Goal: Answer question/provide support

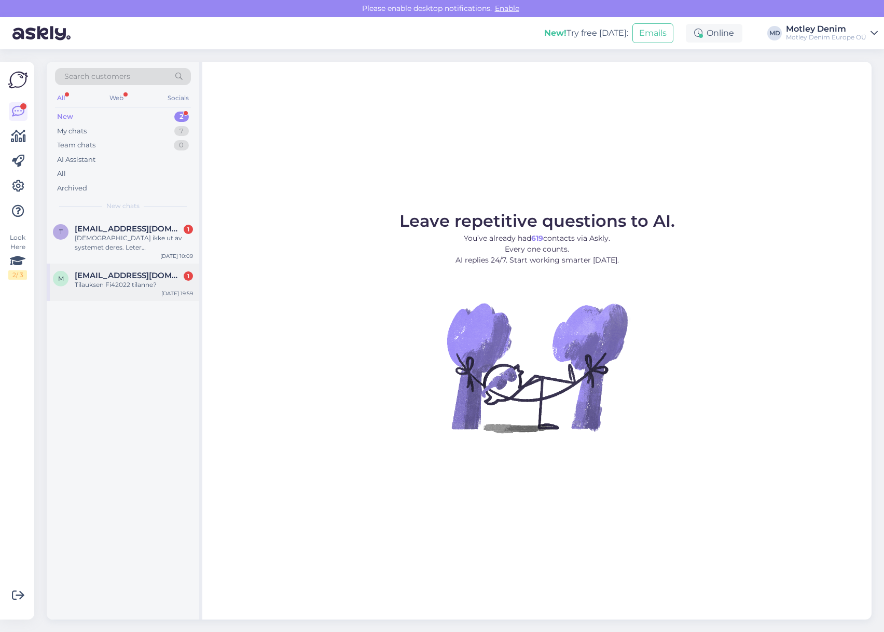
click at [111, 282] on div "Tilauksen Fi42022 tilanne?" at bounding box center [134, 284] width 118 height 9
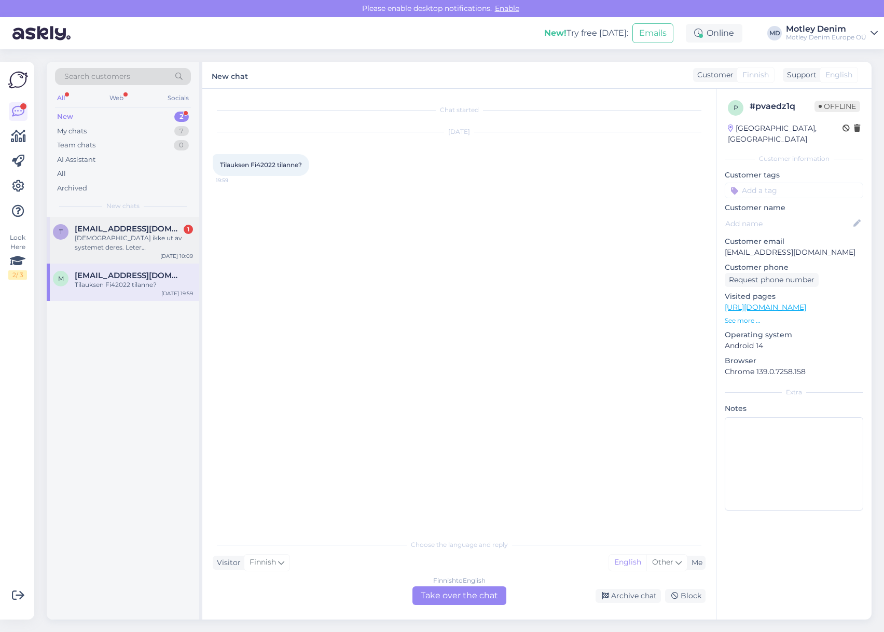
click at [123, 237] on div "[DEMOGRAPHIC_DATA] ikke ut av systemet deres. Leter [PERSON_NAME] vanlige herre…" at bounding box center [134, 242] width 118 height 19
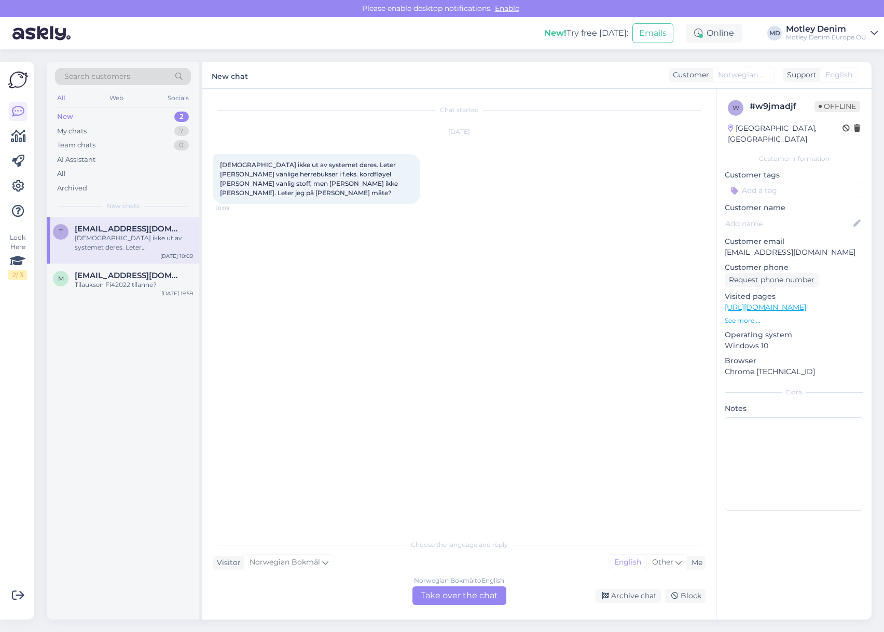
click at [459, 596] on div "Norwegian Bokmål to English Take over the chat" at bounding box center [459, 595] width 94 height 19
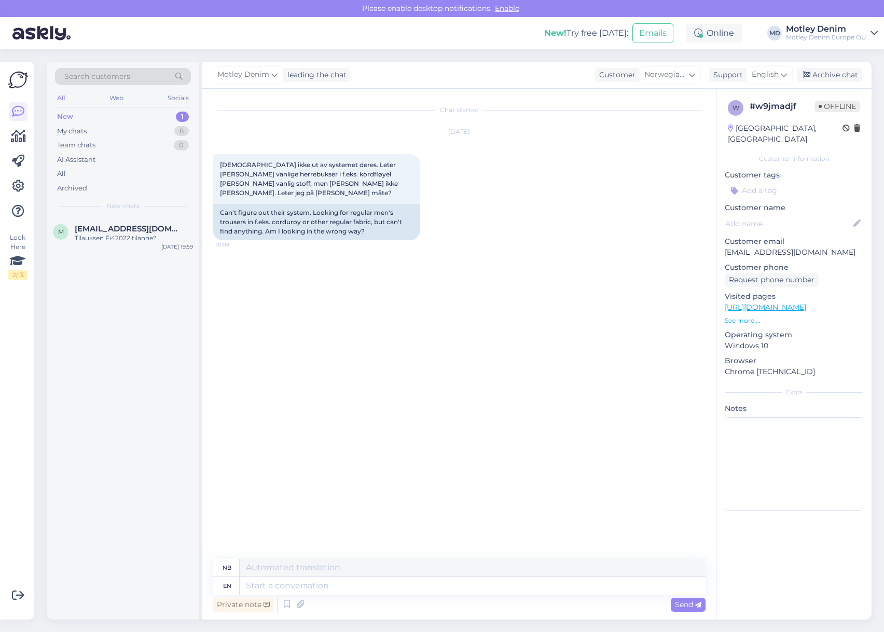
click at [380, 441] on div "Chat started [DATE] [PERSON_NAME] ikke ut av systemet deres. Leter [PERSON_NAME…" at bounding box center [464, 324] width 502 height 450
click at [732, 247] on p "[EMAIL_ADDRESS][DOMAIN_NAME]" at bounding box center [794, 252] width 139 height 11
drag, startPoint x: 732, startPoint y: 239, endPoint x: 829, endPoint y: 244, distance: 97.2
click at [829, 247] on p "[EMAIL_ADDRESS][DOMAIN_NAME]" at bounding box center [794, 252] width 139 height 11
copy p "[EMAIL_ADDRESS][DOMAIN_NAME]"
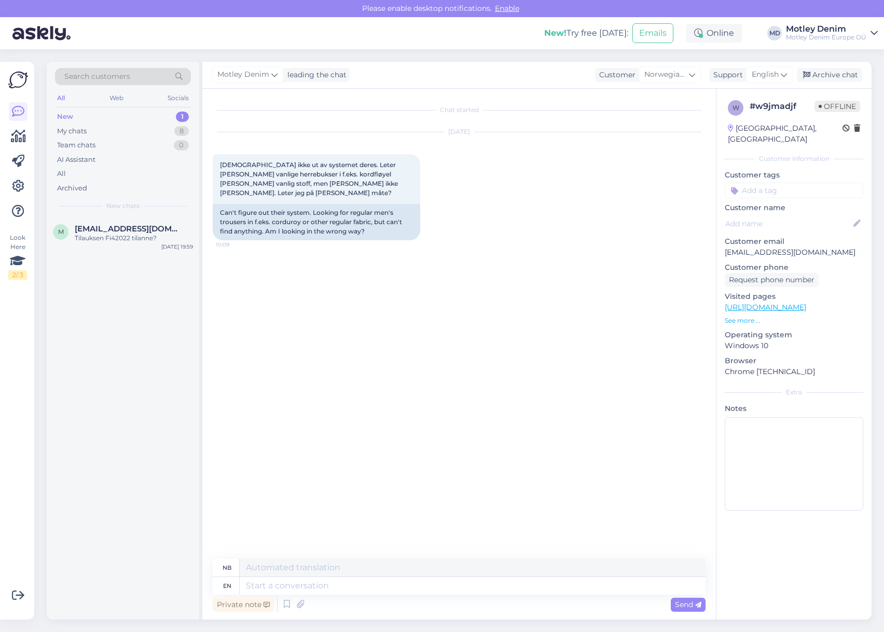
click at [134, 76] on div "Search customers" at bounding box center [123, 76] width 136 height 17
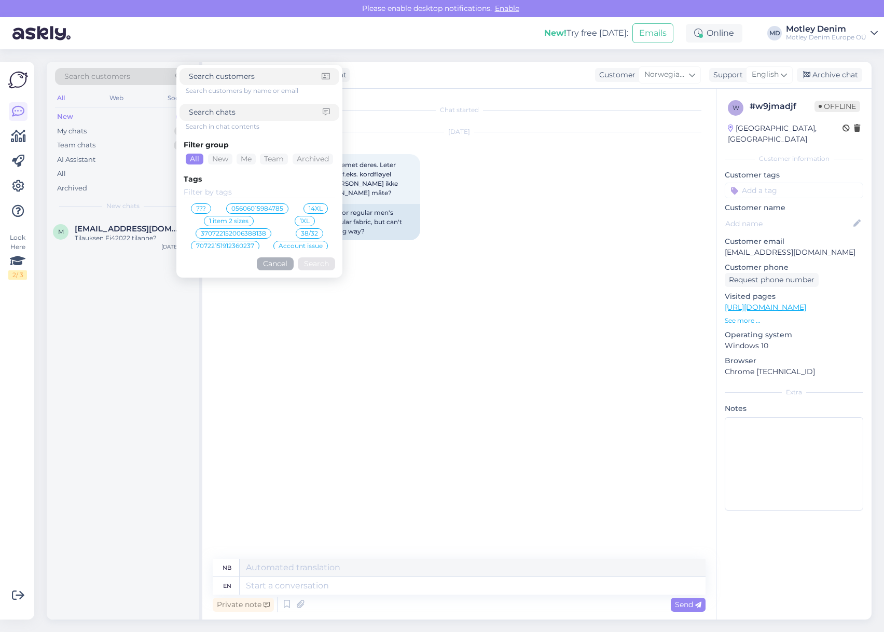
paste input "[EMAIL_ADDRESS][DOMAIN_NAME]"
type input "[EMAIL_ADDRESS][DOMAIN_NAME]"
click at [322, 266] on button "Search" at bounding box center [316, 263] width 37 height 13
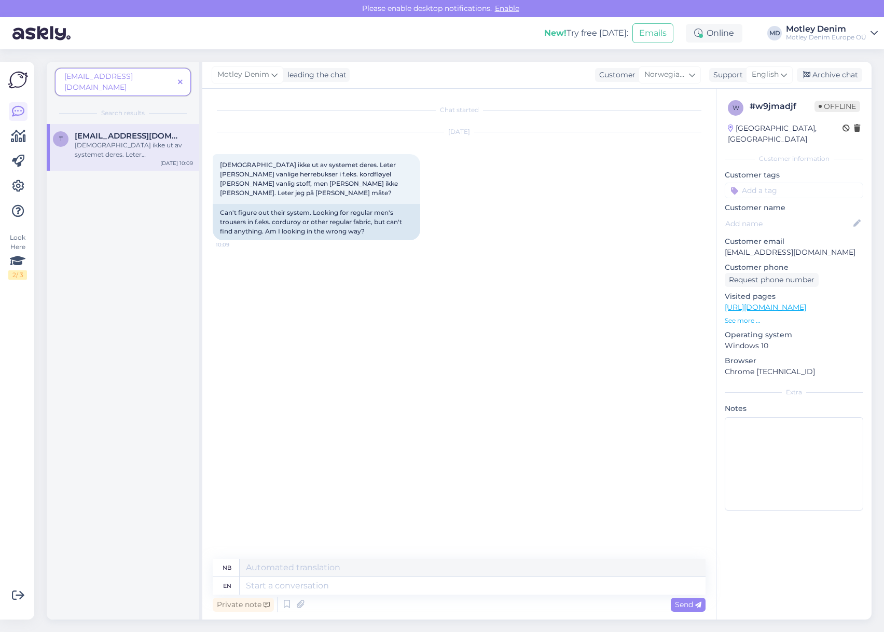
click at [177, 77] on span at bounding box center [180, 82] width 13 height 11
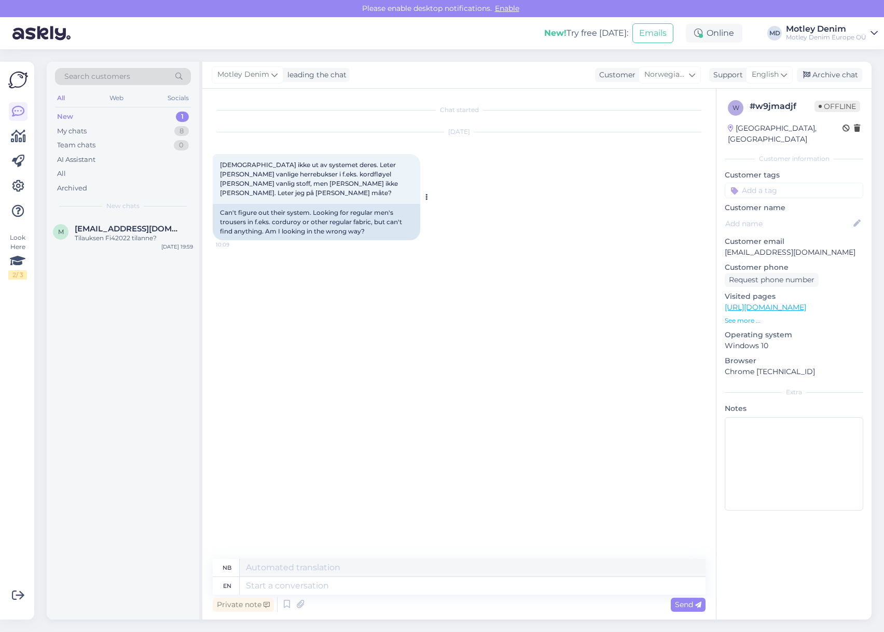
click at [227, 164] on span "[DEMOGRAPHIC_DATA] ikke ut av systemet deres. Leter [PERSON_NAME] vanlige herre…" at bounding box center [310, 179] width 180 height 36
drag, startPoint x: 227, startPoint y: 164, endPoint x: 338, endPoint y: 188, distance: 114.1
click at [338, 188] on div "[DEMOGRAPHIC_DATA] ikke ut av systemet deres. Leter [PERSON_NAME] vanlige herre…" at bounding box center [317, 179] width 208 height 50
copy span "[DEMOGRAPHIC_DATA] ikke ut av systemet deres. Leter [PERSON_NAME] vanlige herre…"
click at [335, 454] on div "Chat started [DATE] [PERSON_NAME] ikke ut av systemet deres. Leter [PERSON_NAME…" at bounding box center [464, 324] width 502 height 450
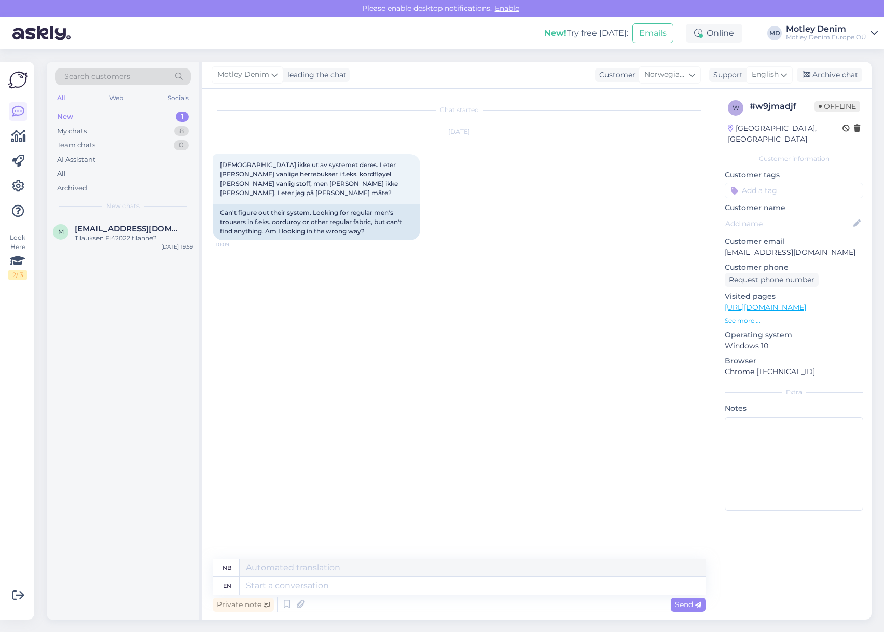
click at [481, 250] on div "Chat started [DATE] [PERSON_NAME] ikke ut av systemet deres. Leter [PERSON_NAME…" at bounding box center [464, 324] width 502 height 450
click at [419, 577] on textarea at bounding box center [473, 586] width 466 height 18
type textarea "Hello"
type textarea "Hallo"
type textarea "It"
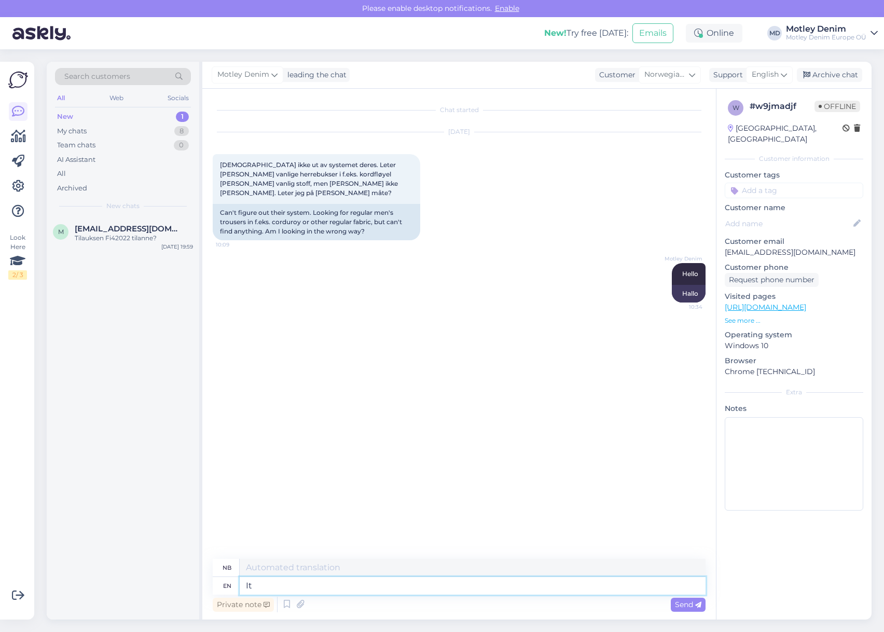
type textarea "Den"
type textarea "It is p"
type textarea "Det er"
type textarea "It is possible th"
type textarea "Det [PERSON_NAME]"
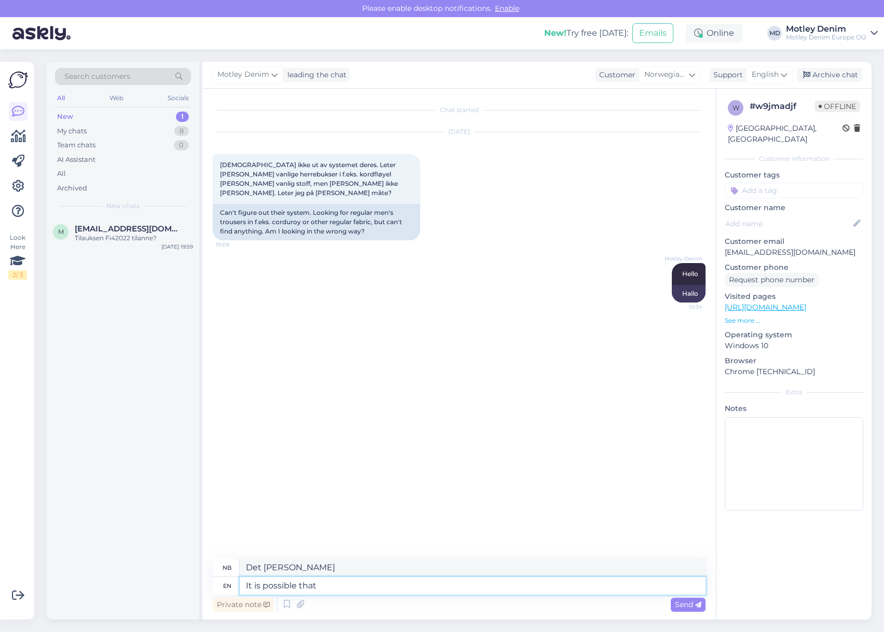
type textarea "It is possible that w"
type textarea "Det [PERSON_NAME] at"
type textarea "It is possible that we d"
type textarea "Det [PERSON_NAME] at vi"
type textarea "It is possible that we don't"
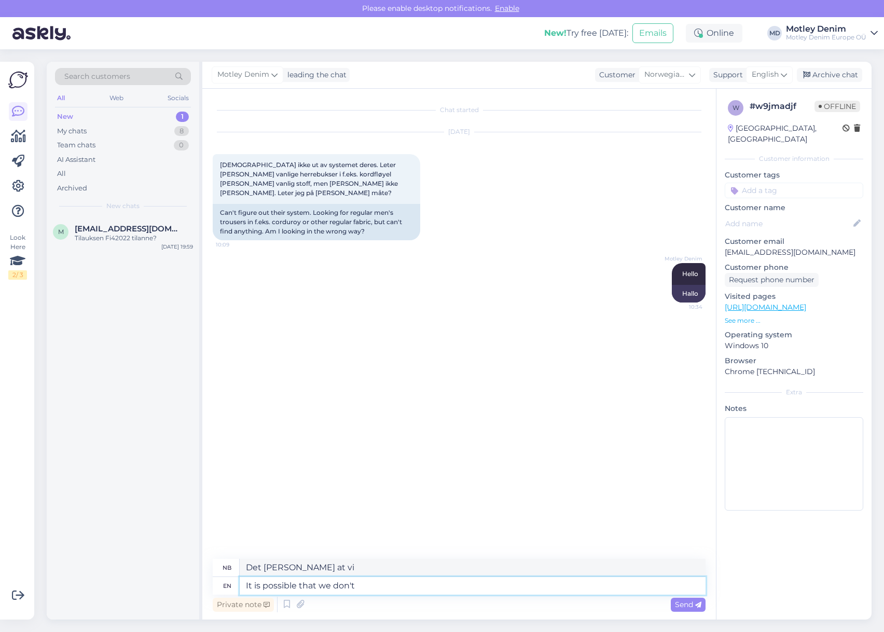
type textarea "Det [PERSON_NAME] at vi ikke gjør det"
type textarea "It is possible that we don't have"
type textarea "Det [PERSON_NAME] at vi ikke har"
type textarea "It is possible that we don't have [PERSON_NAME]"
type textarea "Det [PERSON_NAME] at vi ikke har det"
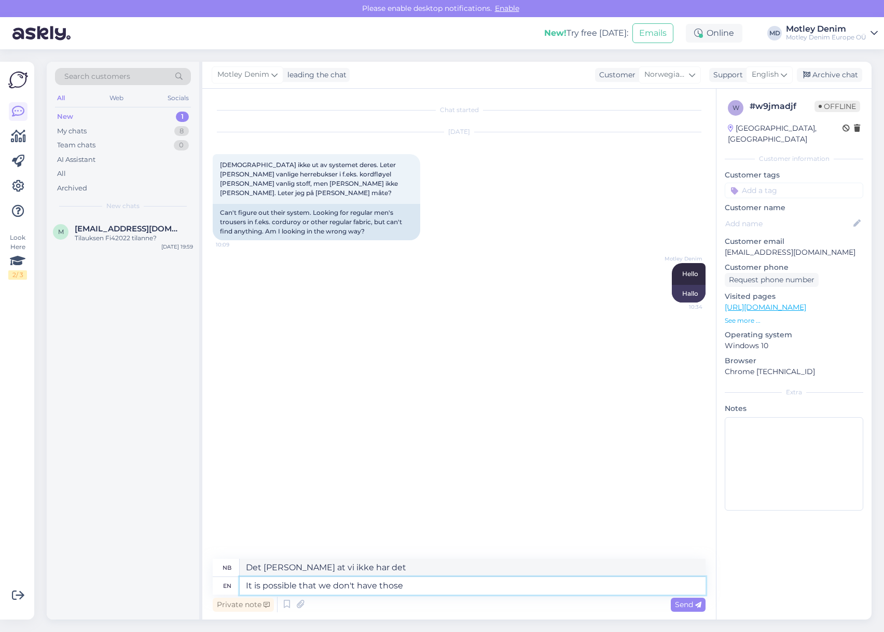
type textarea "It is possible that we don't have those e"
type textarea "Det [PERSON_NAME] at vi ikke har de"
type textarea "It is possible that we don't have those keywords"
type textarea "Det [PERSON_NAME] at vi ikke har disse nøkkelordene"
type textarea "It is possible that we don't have those keywords in o"
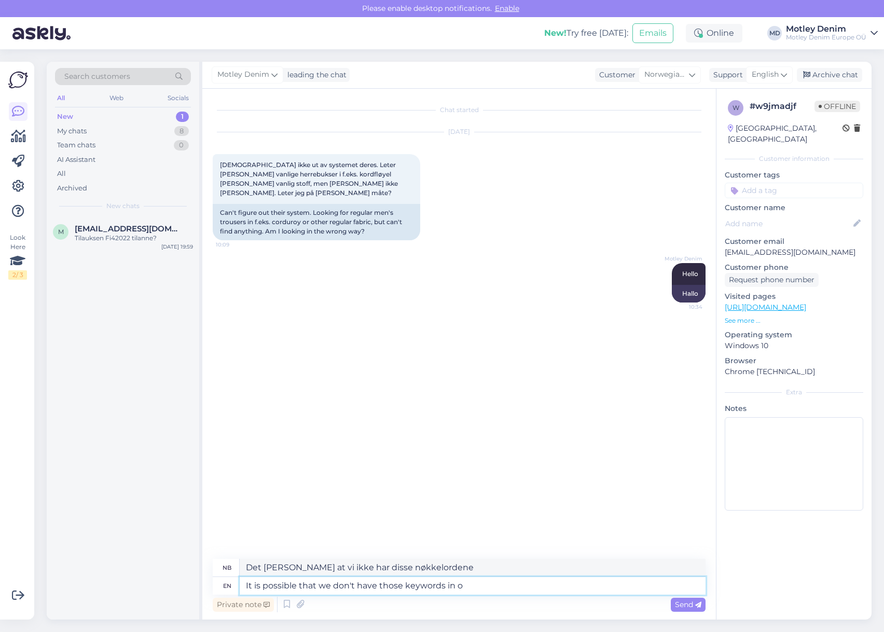
type textarea "Det [PERSON_NAME] at vi ikke har disse nøkkelordene i"
type textarea "It is possible that we don't have those keywords in our p"
type textarea "Det [PERSON_NAME] at vi ikke har disse nøkkelordene i vår"
type textarea "It is possible that we don't have those keywords in our product"
type textarea "Det [PERSON_NAME] at vi ikke har disse nøkkelordene i produktet vårt."
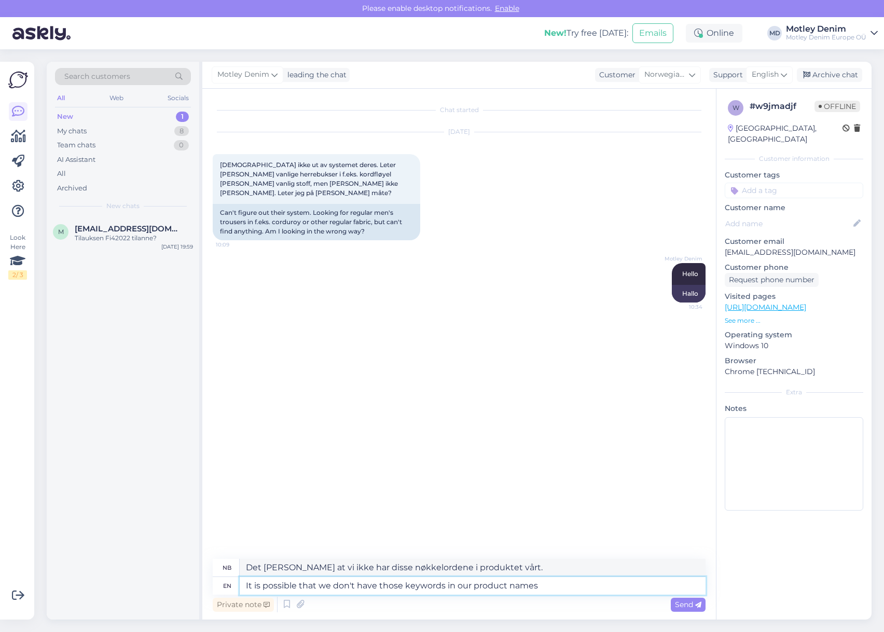
type textarea "It is possible that we don't have those keywords in our product names,"
type textarea "Det [PERSON_NAME] at vi ikke har disse nøkkelordene i produktnavnene våre."
type textarea "It is possible that we don't have those keywords in our product names,"
type textarea "Det [PERSON_NAME] at vi ikke har disse nøkkelordene i produktnavnene våre,"
type textarea "It is possible that we don't have those keywords in our product names."
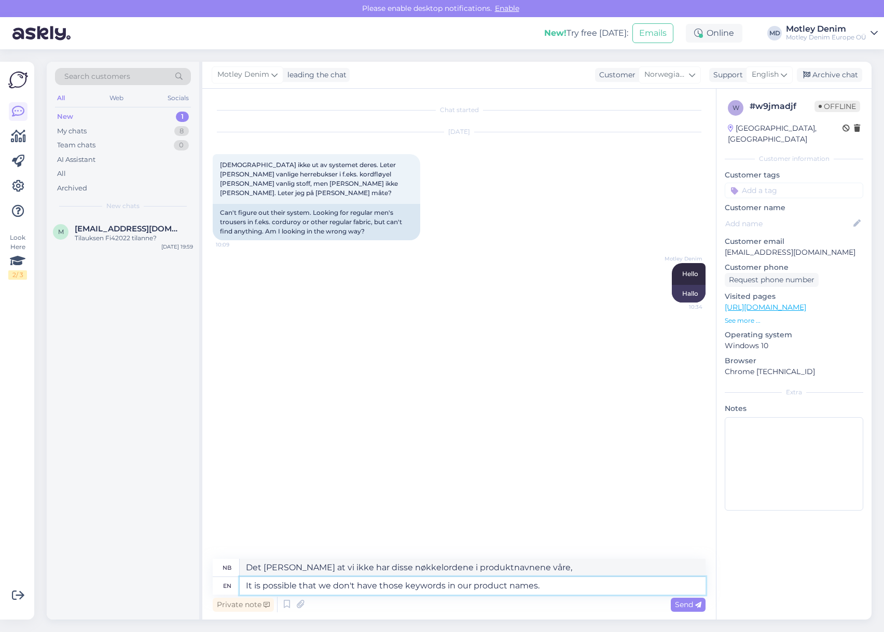
type textarea "Det [PERSON_NAME] at vi ikke har disse nøkkelordene i produktnavnene våre."
type textarea "It is possible that we don't have those keywords in our product names. We"
type textarea "Det [PERSON_NAME] at vi ikke har disse nøkkelordene i produktnavnene våre. Vi"
type textarea "It is possible that we don't have those keywords in our product names. We have a"
type textarea "Det [PERSON_NAME] at vi ikke har disse nøkkelordene i produktnavnene våre. Vi h…"
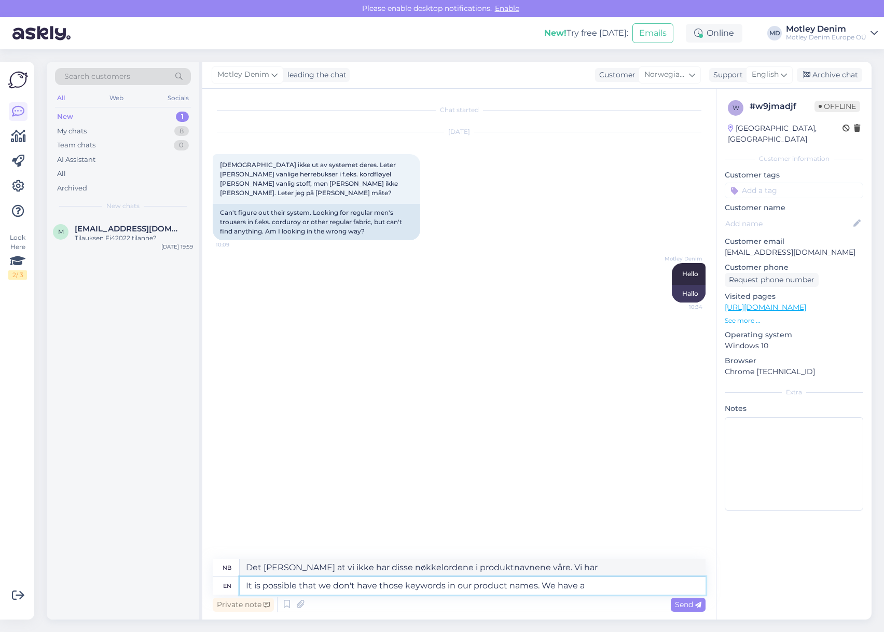
type textarea "It is possible that we don't have those keywords in our product names. We have …"
type textarea "Det [PERSON_NAME] at vi ikke har disse nøkkelordene i produktnavnene våre. Vi h…"
type textarea "It is possible that we don't have those keywords in our product names. We have …"
type textarea "Det [PERSON_NAME] at vi ikke har disse nøkkelordene i produktnavnene våre. Vi h…"
type textarea "It is possible that we don't have those keywords in our product names. We have …"
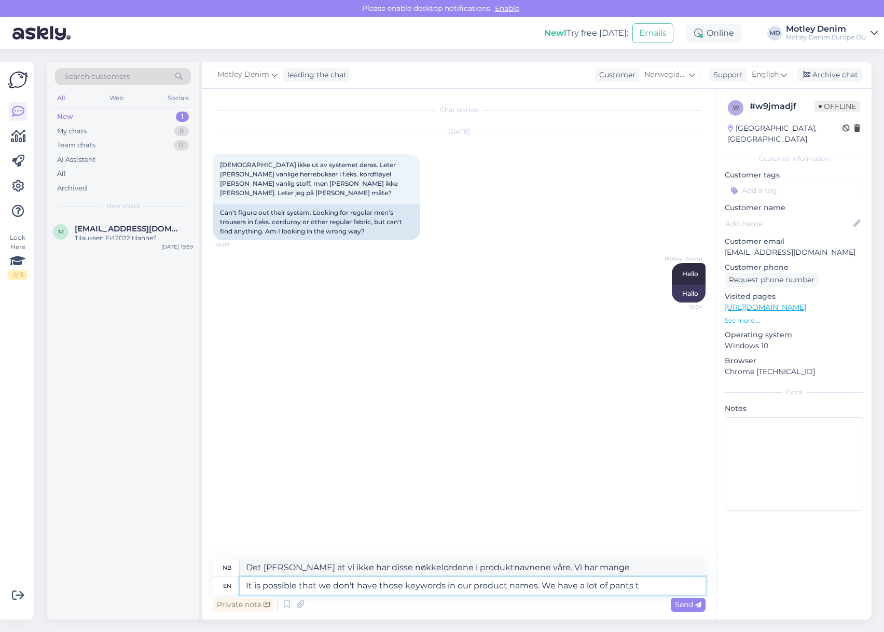
type textarea "Det [PERSON_NAME] at vi ikke har disse nøkkelordene i produktnavnene våre. Vi h…"
type textarea "It is possible that we don't have those keywords in our product names. We have …"
type textarea "Det [PERSON_NAME] at vi ikke har disse nøkkelordene i produktnavnene våre. Vi h…"
type textarea "It is possible that we don't have those keywords in our product names. We have …"
type textarea "Det [PERSON_NAME] at vi ikke har disse nøkkelordene i produktnavnene våre. Vi h…"
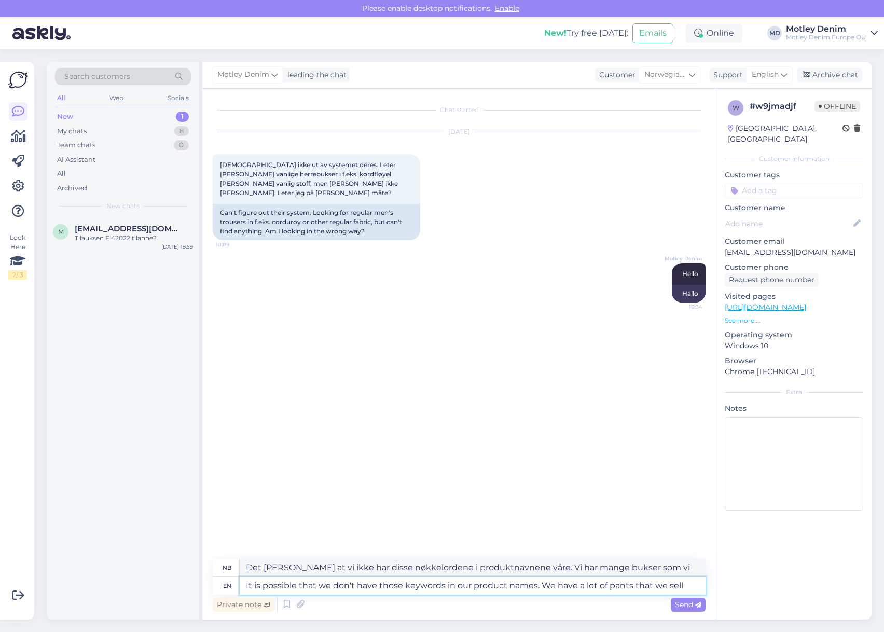
type textarea "It is possible that we don't have those keywords in our product names. We have …"
type textarea "Det [PERSON_NAME] at vi ikke har disse nøkkelordene i produktnavnene våre. Vi h…"
type textarea "It is possible that we don't have those keywords in our product names. We sell"
type textarea "Det [PERSON_NAME] at vi ikke har disse nøkkelordene i produktnavnene våre. Vi s…"
type textarea "It is possible that we don't have those keywords in our product names. We sell …"
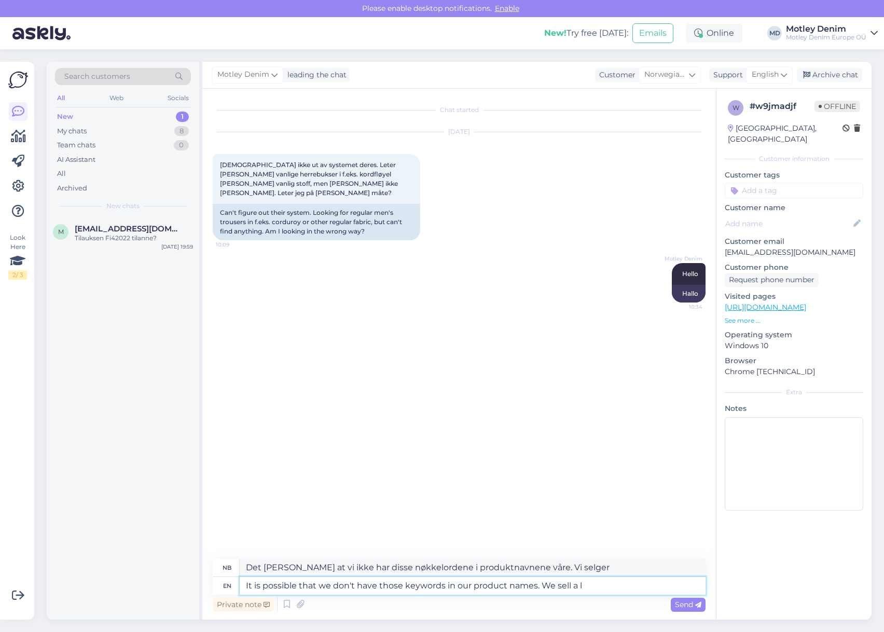
type textarea "Det [PERSON_NAME] at vi ikke har disse nøkkelordene i produktnavnene våre. Vi s…"
type textarea "It is possible that we don't have those keywords in our product names. We sell …"
type textarea "Det [PERSON_NAME] at vi ikke har disse nøkkelordene i produktnavnene våre. Vi s…"
type textarea "It is possible that we don't have those keywords in our product names. We sell …"
type textarea "Det [PERSON_NAME] at vi ikke har disse nøkkelordene i produktnavnene våre. Vi s…"
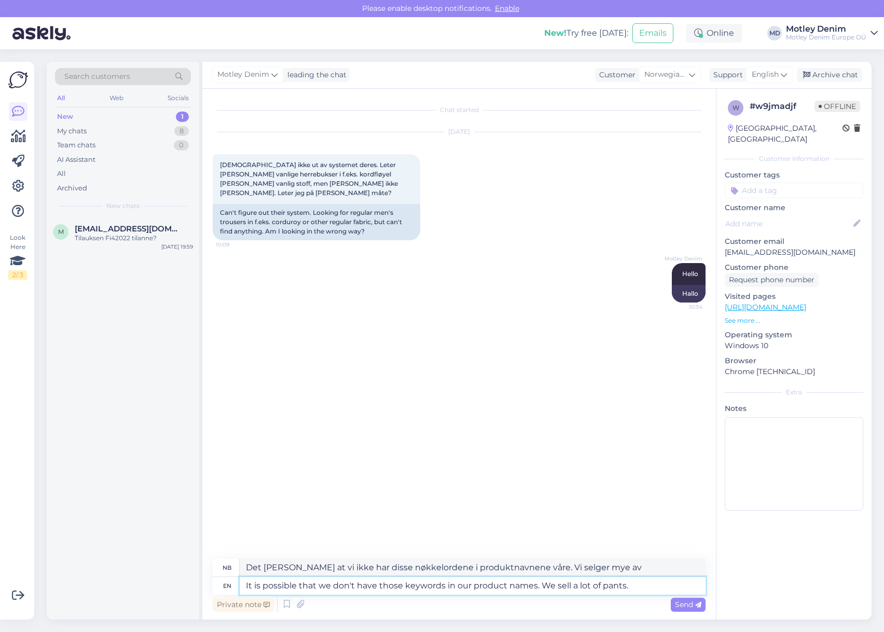
type textarea "It is possible that we don't have those keywords in our product names. We sell …"
type textarea "Det [PERSON_NAME] at vi ikke har disse nøkkelordene i produktnavnene våre. Vi s…"
type textarea "It is possible that we don't have those keywords in our product names. We sell …"
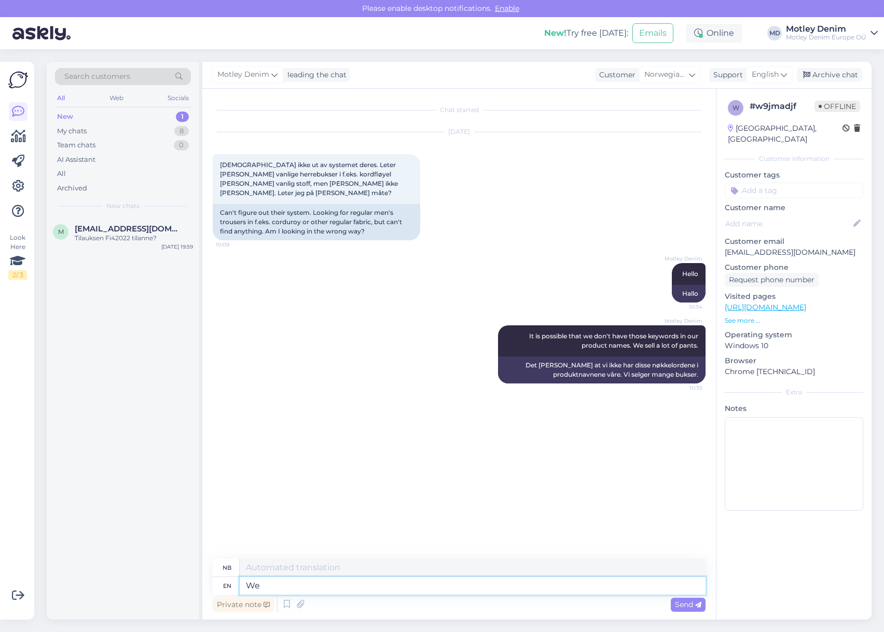
type textarea "We h"
type textarea "Vi"
type textarea "We have t"
type textarea "Vi har"
type textarea "We have trie"
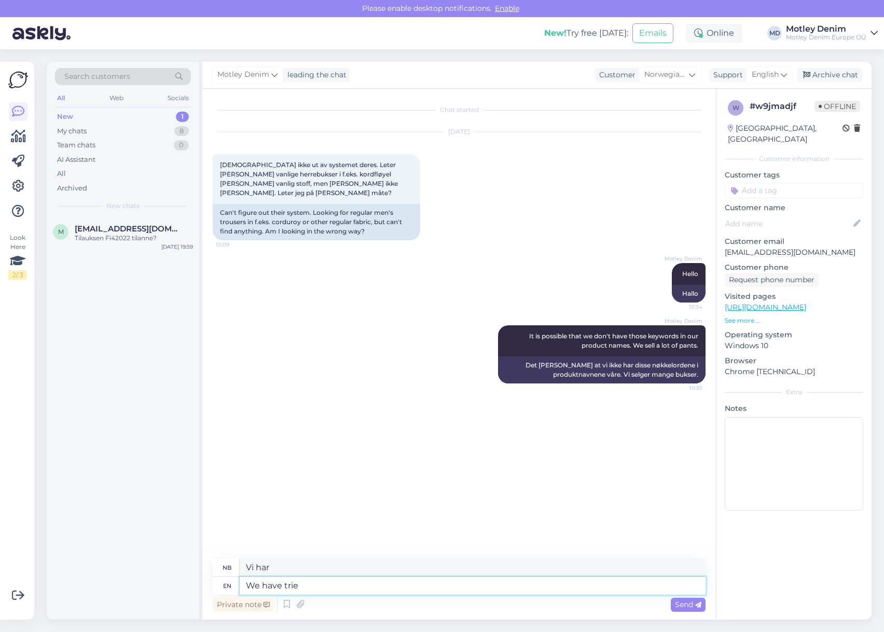
type textarea "Vi har prøvd"
type textarea "We have s"
type textarea "Vi har"
type textarea "We have seperated ou"
type textarea "Vi har separert"
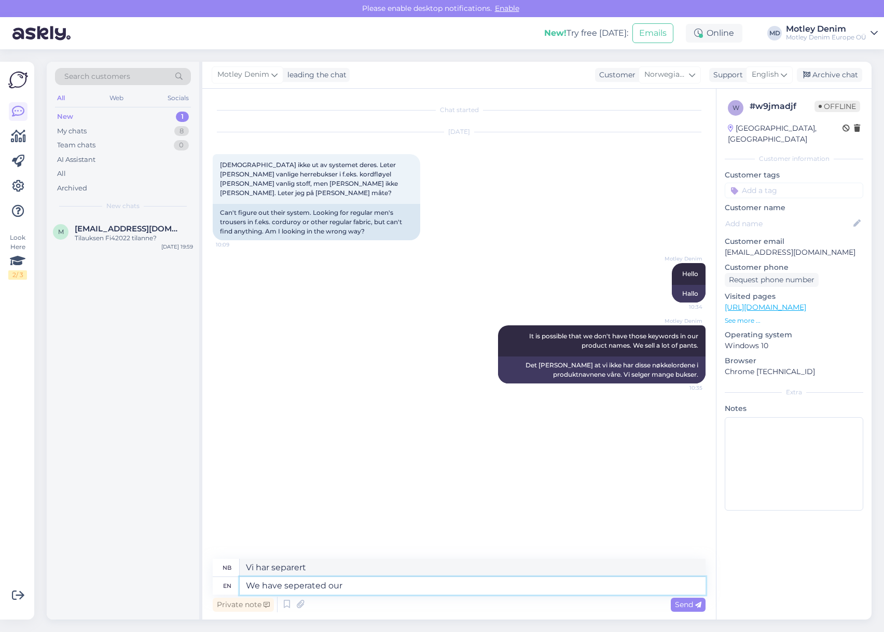
type textarea "We have seperated our"
type textarea "Vi har separert våre"
type textarea "We have seperated our pants w"
type textarea "Vi har skilt buksene våre"
type textarea "We have seperated our pants with s"
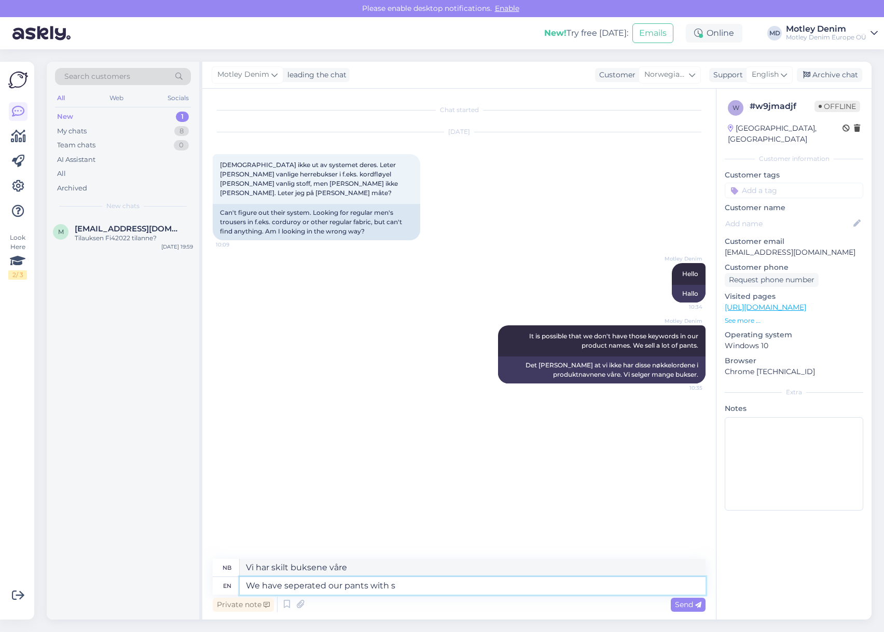
type textarea "Vi har skilt buksene våre med"
type textarea "We have seperated our pants with sub-categories"
type textarea "Vi har delt inn buksene våre i underkategorier"
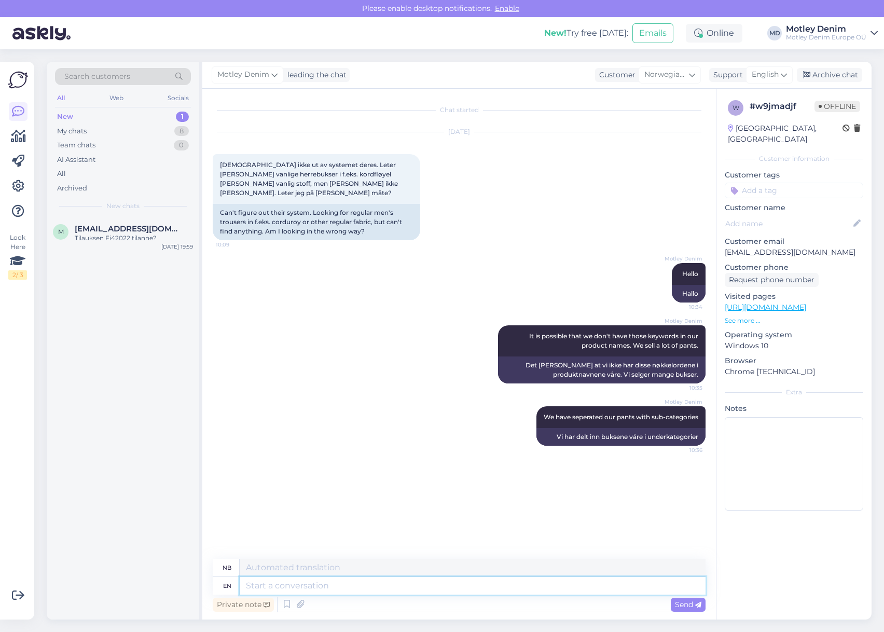
click at [375, 588] on textarea at bounding box center [473, 586] width 466 height 18
type textarea "an"
type textarea "en"
type textarea "a"
type textarea "And if"
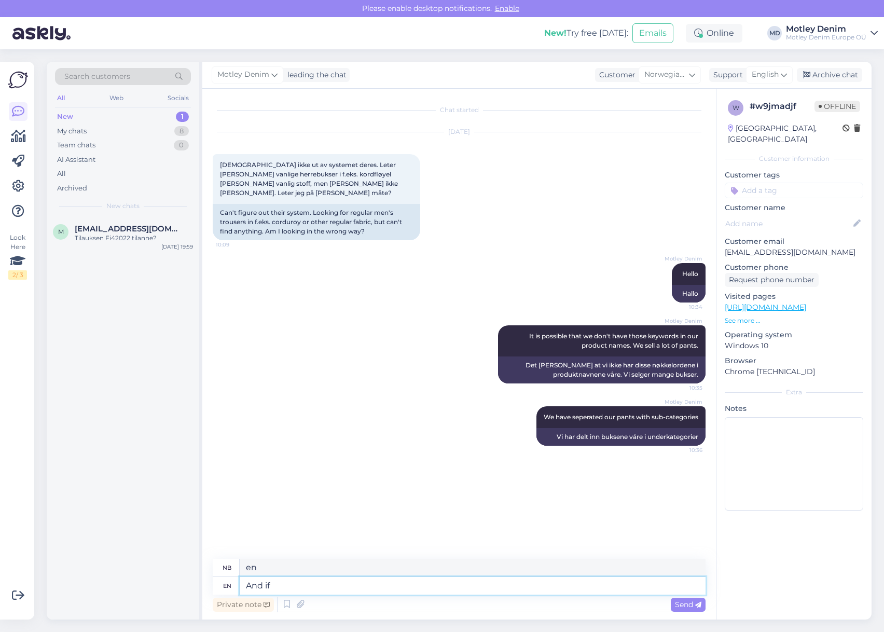
type textarea "Og"
type textarea "And if"
type textarea "Og hvis"
type textarea "And if you"
type textarea "Og hvis du"
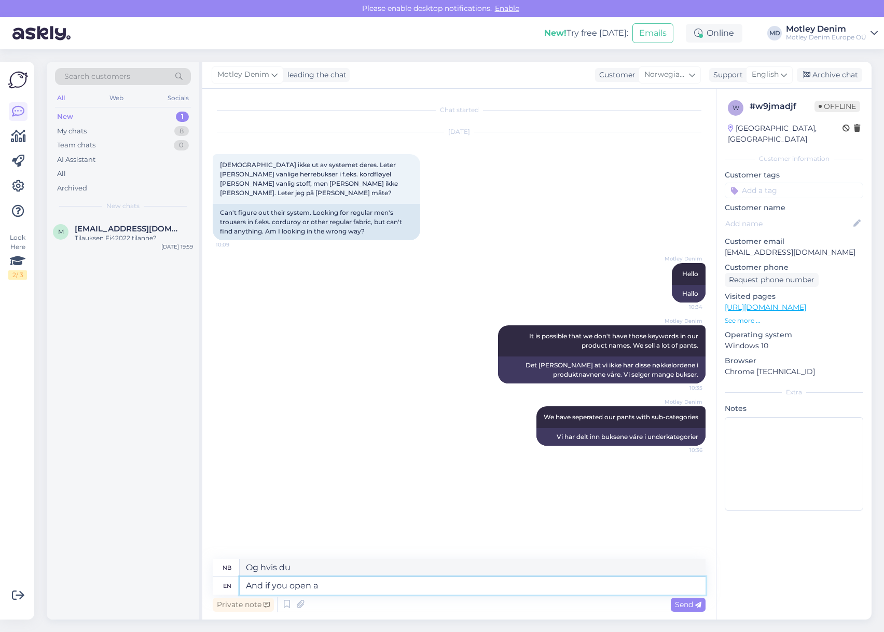
type textarea "And if you open an"
type textarea "Og hvis du åpner"
type textarea "And if you open any"
type textarea "Og hvis du åpner noen"
type textarea "And if you open any of t"
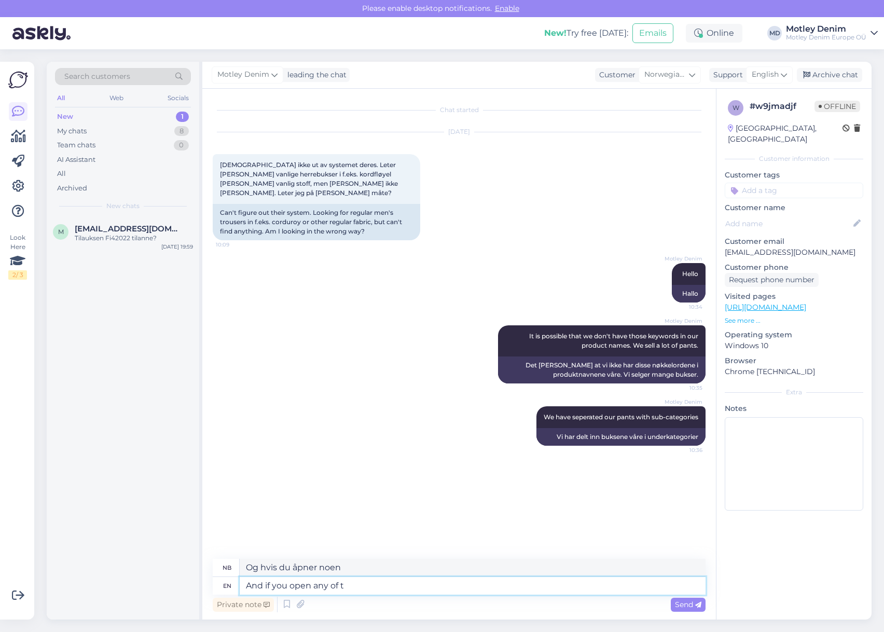
type textarea "Og hvis du åpner noen av"
type textarea "And if you open"
type textarea "Og hvis du åpner"
type textarea "And if you open the main c"
type textarea "Og hvis du åpner hoveddøren"
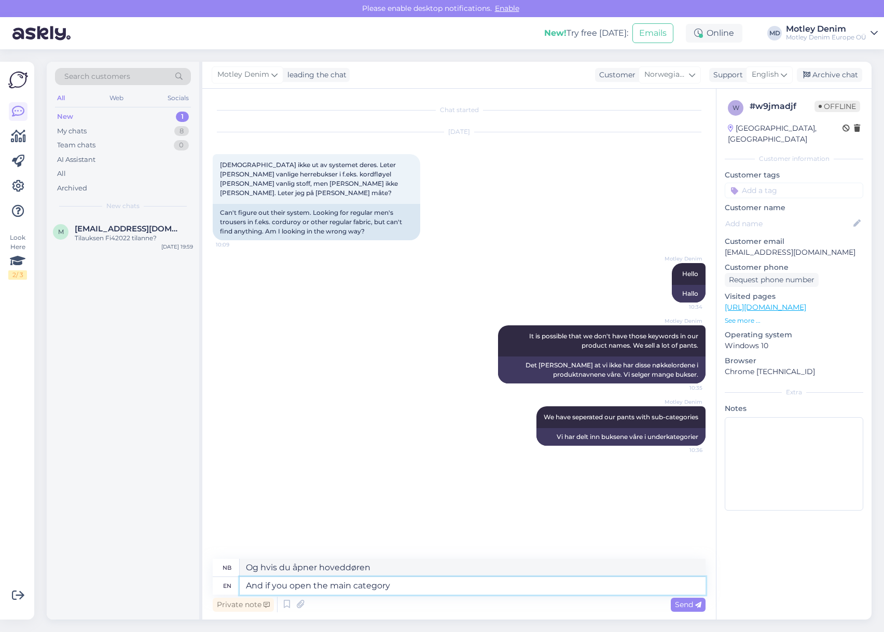
type textarea "And if you open the main category f"
type textarea "Og hvis du åpner hovedkategorien"
type textarea "And if you open the main category for p"
type textarea "Og hvis du åpner hovedkategorien for"
type textarea "And if you open the main category for pants, or"
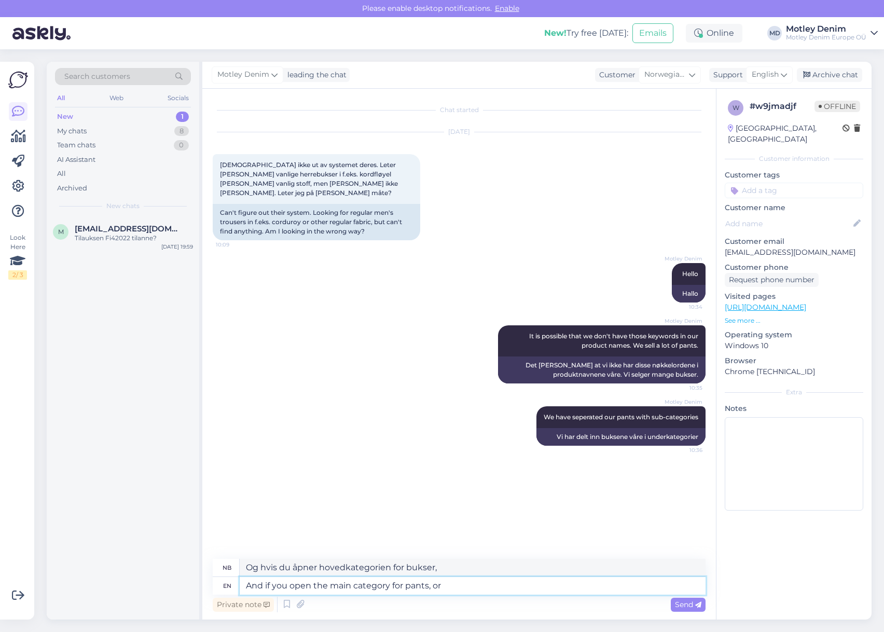
type textarea "Og hvis du åpner hovedkategorien for bukser, [PERSON_NAME]"
type textarea "And if you open the main category for pants, or a s"
type textarea "Og hvis du åpner hovedkategorien for bukser, [PERSON_NAME] en"
type textarea "And if you open the main category for pants, or a sub-category"
type textarea "Og hvis du åpner hovedkategorien for bukser, [PERSON_NAME] en underkategori"
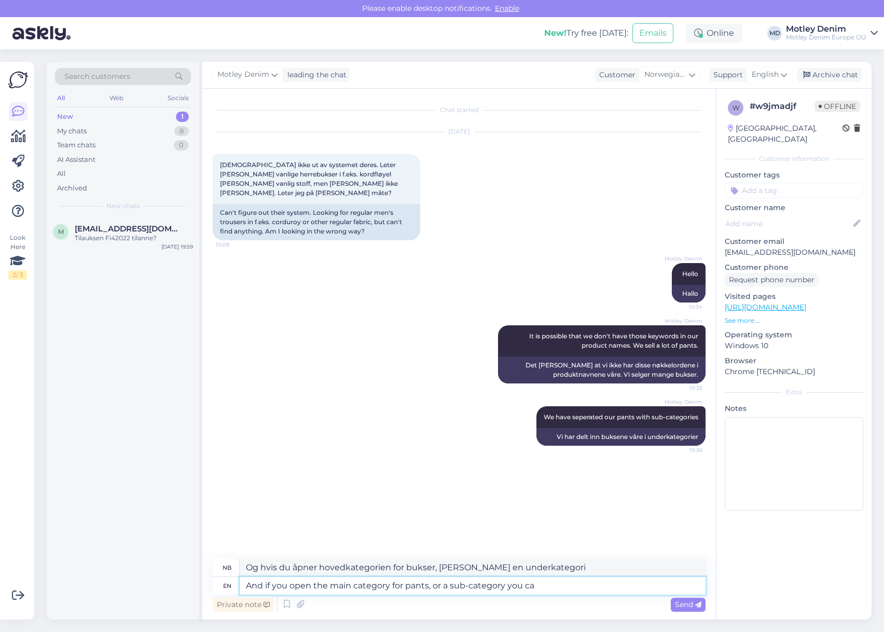
type textarea "And if you open the main category for pants, or a sub-category you can"
type textarea "Og hvis du åpner hovedkategorien for bukser, [PERSON_NAME] en underkategori du"
type textarea "And if you open the main category for pants, or a sub-category you can s"
type textarea "Og hvis du åpner hovedkategorien for bukser, [PERSON_NAME] en underkategori, ka…"
type textarea "And if you open the main category for pants, or a sub-category you can still u"
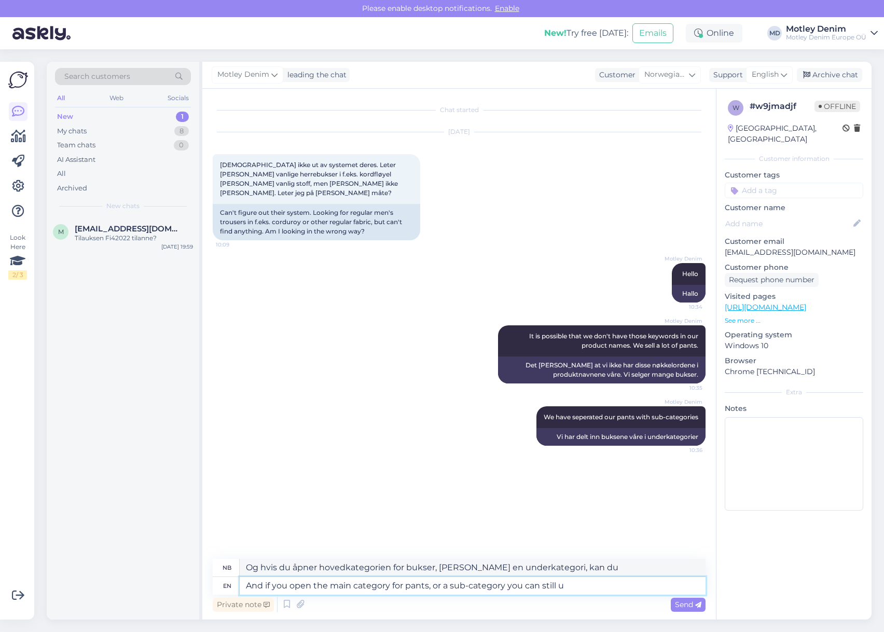
type textarea "Og hvis du åpner hovedkategorien for bukser, [PERSON_NAME] en underkategori, ka…"
type textarea "And if you open the main category for pants, or a sub-category you can still us…"
type textarea "Og hvis du åpner hovedkategorien for bukser, [PERSON_NAME] en underkategori, ka…"
type textarea "And if you open the main category for pants, or a sub-category you can still us…"
type textarea "Og hvis du åpner hovedkategorien for bukser, [PERSON_NAME] en underkategori, ka…"
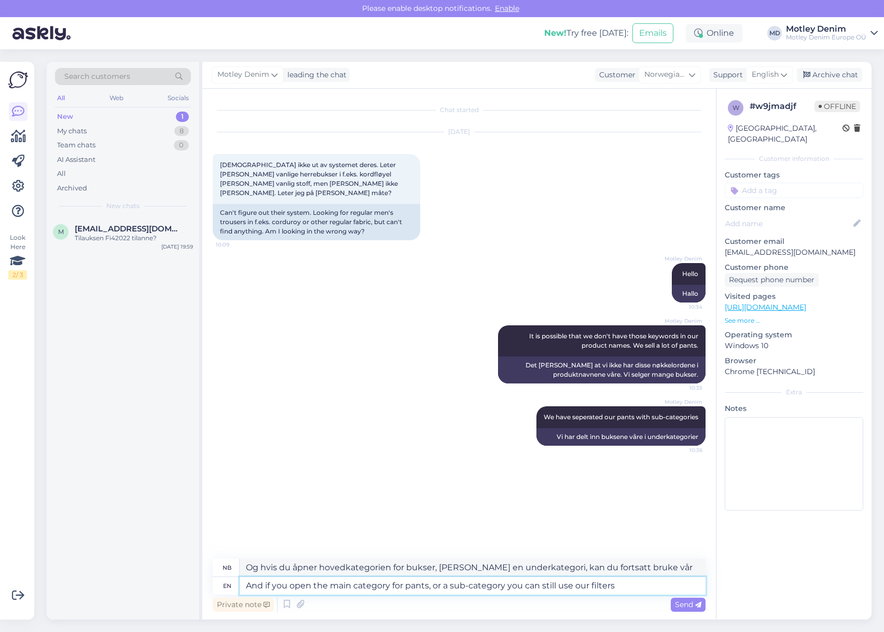
type textarea "And if you open the main category for pants, or a sub-category you can still us…"
type textarea "Og hvis du åpner hovedkategorien for bukser, [PERSON_NAME] en underkategori, ka…"
type textarea "And if you open the main category for pants, or a sub-category you can still us…"
type textarea "Og hvis du åpner hovedkategorien for bukser, [PERSON_NAME] en underkategori, ka…"
type textarea "And if you open the main category for pants, or a sub-category you can still us…"
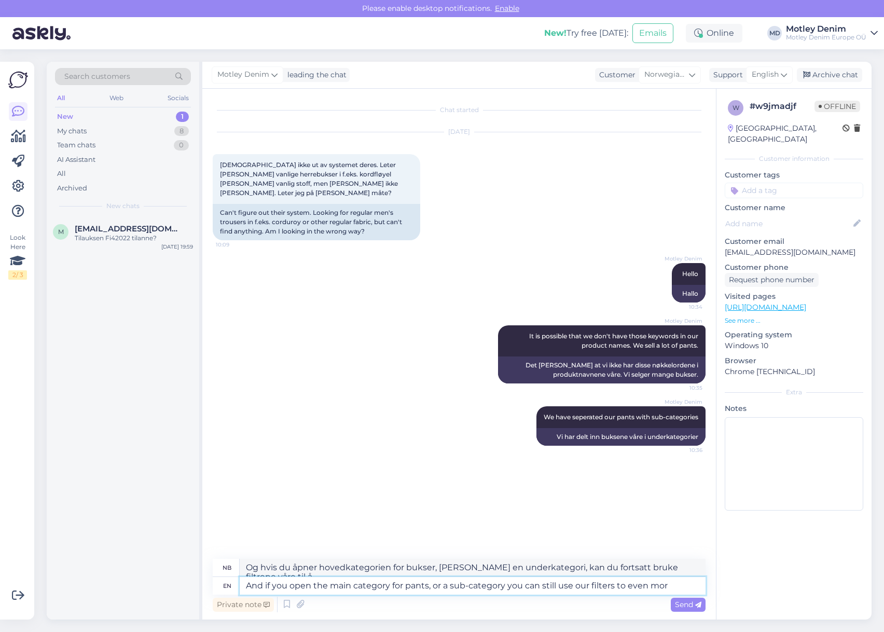
type textarea "Og hvis du åpner hovedkategorien for bukser, [PERSON_NAME] en underkategori, ka…"
type textarea "And if you open the main category for pants, or a sub-category you can still us…"
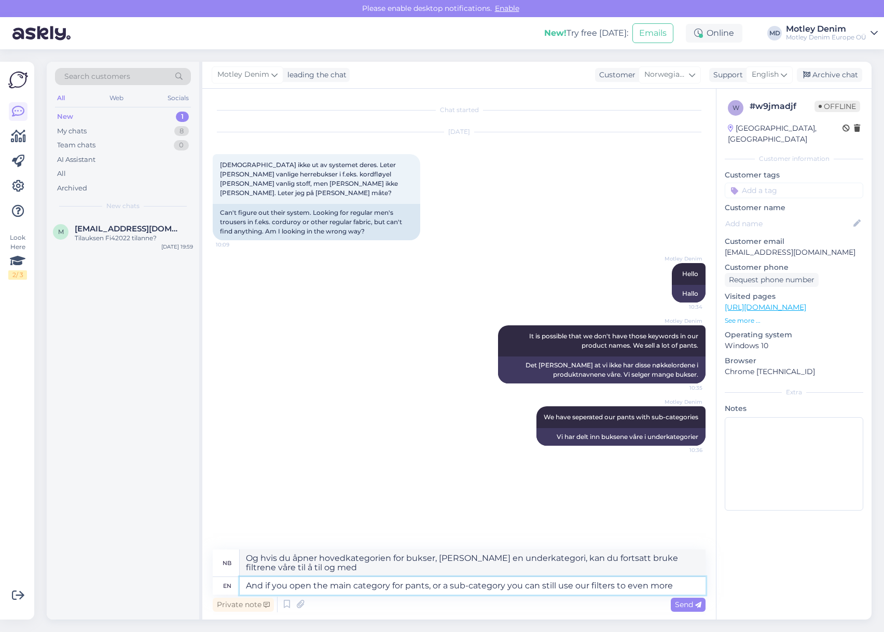
type textarea "Og hvis du åpner hovedkategorien for bukser, [PERSON_NAME] en underkategori, ka…"
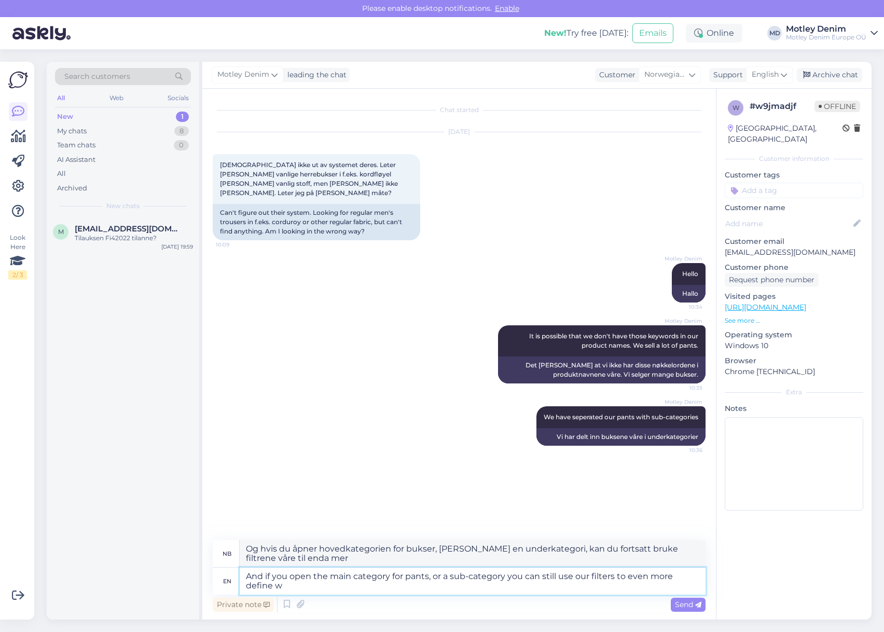
type textarea "And if you open the main category for pants, or a sub-category you can still us…"
type textarea "Og hvis du åpner hovedkategorien for bukser, [PERSON_NAME] en underkategori, ka…"
type textarea "And if you open the main category for pants, or a sub-category you can still us…"
type textarea "Og hvis du åpner hovedkategorien for bukser, [PERSON_NAME] en underkategori, ka…"
type textarea "And if you open the main category for pants, or a sub-category you can still us…"
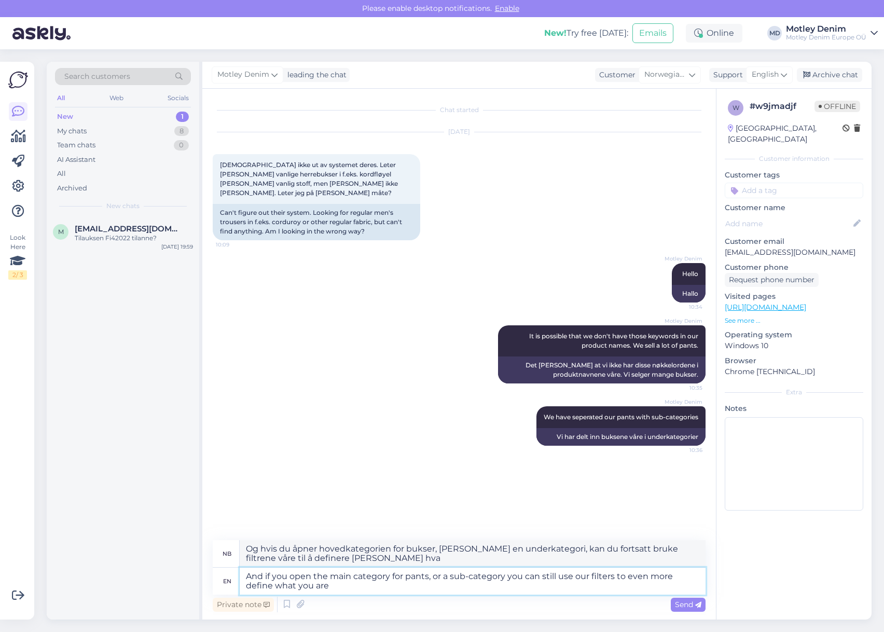
type textarea "Og hvis du åpner hovedkategorien for bukser, [PERSON_NAME] en underkategori, ka…"
type textarea "And if you open the main category for pants, or a sub-category you can still us…"
type textarea "Og hvis du åpner hovedkategorien for bukser, [PERSON_NAME] en underkategori, ka…"
type textarea "And if you open the main category for pants, or a sub-category you can still us…"
type textarea "Og hvis du åpner hovedkategorien for bukser, [PERSON_NAME] en underkategori, ka…"
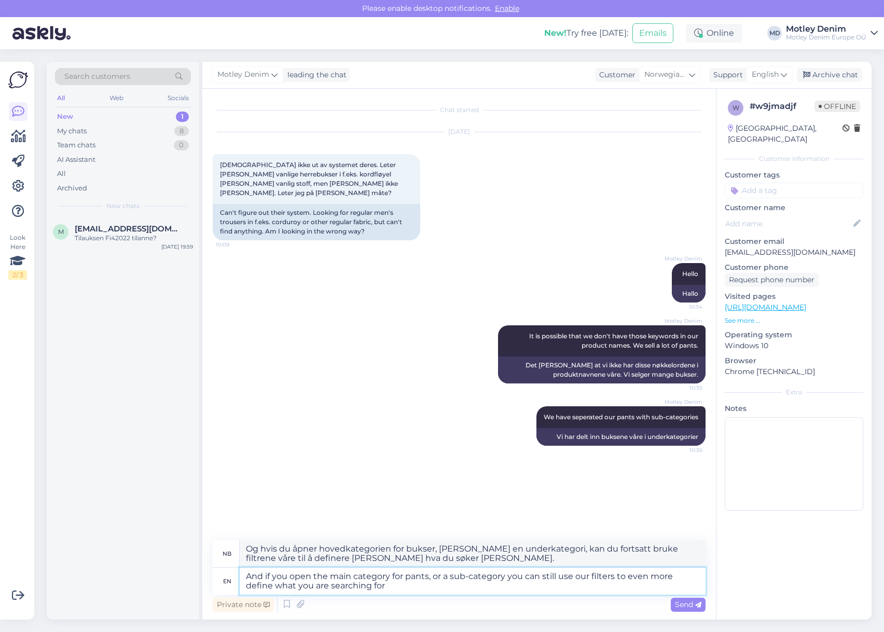
type textarea "And if you open the main category for pants, or a sub-category you can still us…"
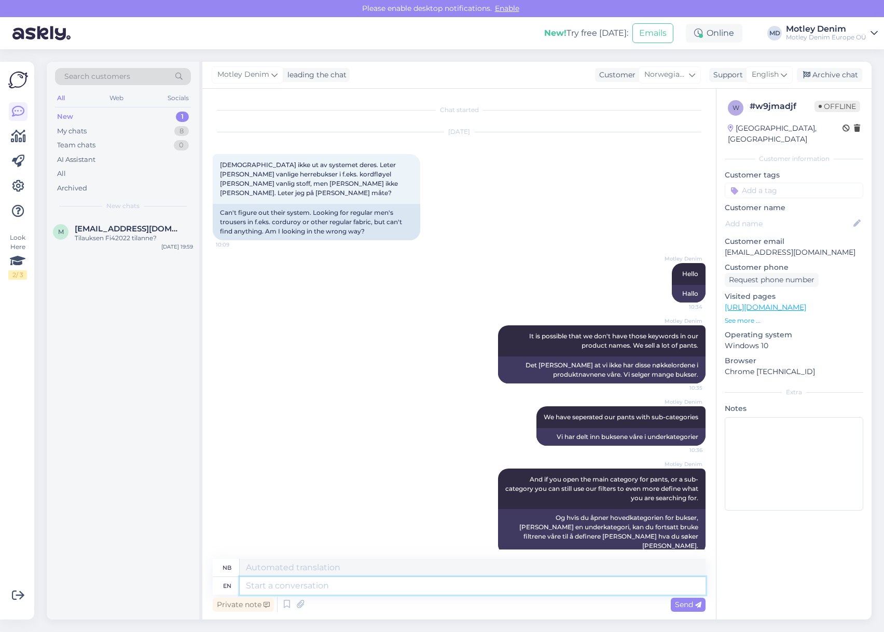
click at [419, 588] on textarea at bounding box center [473, 586] width 466 height 18
click at [290, 212] on div "Can't figure out their system. Looking for regular men's trousers in f.eks. cor…" at bounding box center [317, 222] width 208 height 36
copy div "corduroy"
click at [490, 587] on textarea at bounding box center [473, 586] width 466 height 18
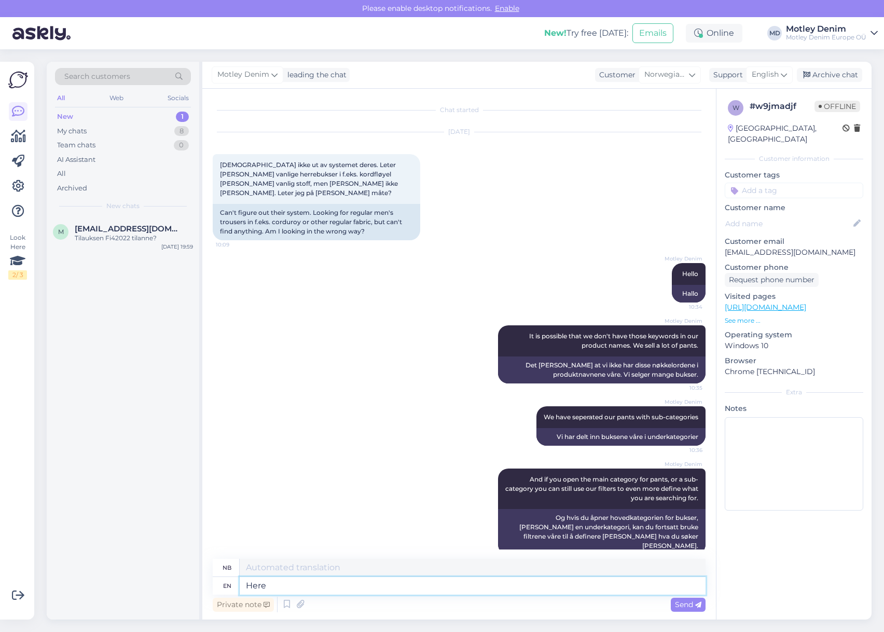
type textarea "Here"
type textarea "Her"
type textarea "Here is w"
type textarea "Her er"
type textarea "Here is what"
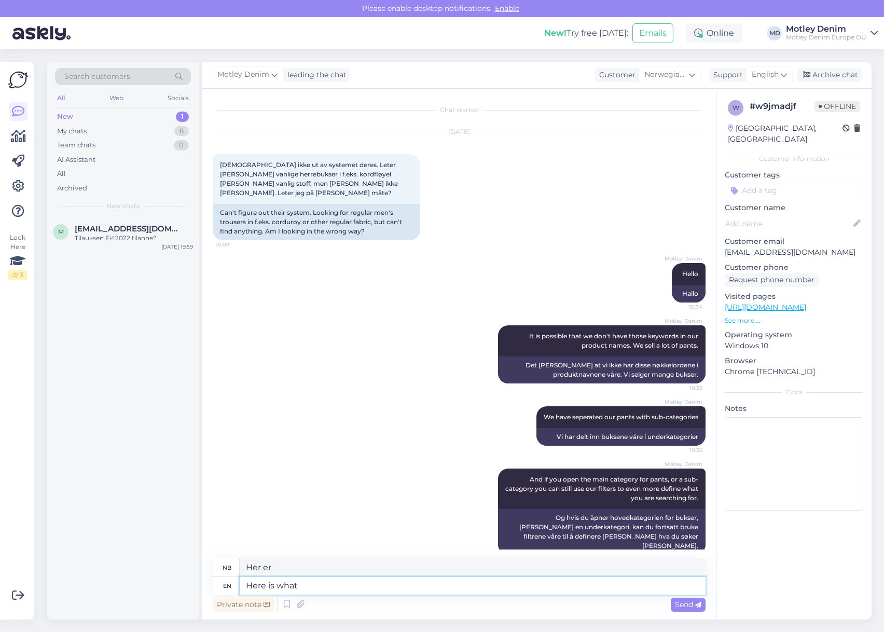
type textarea "Her er hva"
type textarea "Here is what I f"
type textarea "Her er hva jeg"
type textarea "Here is what I found"
type textarea "Her er hva jeg [PERSON_NAME]"
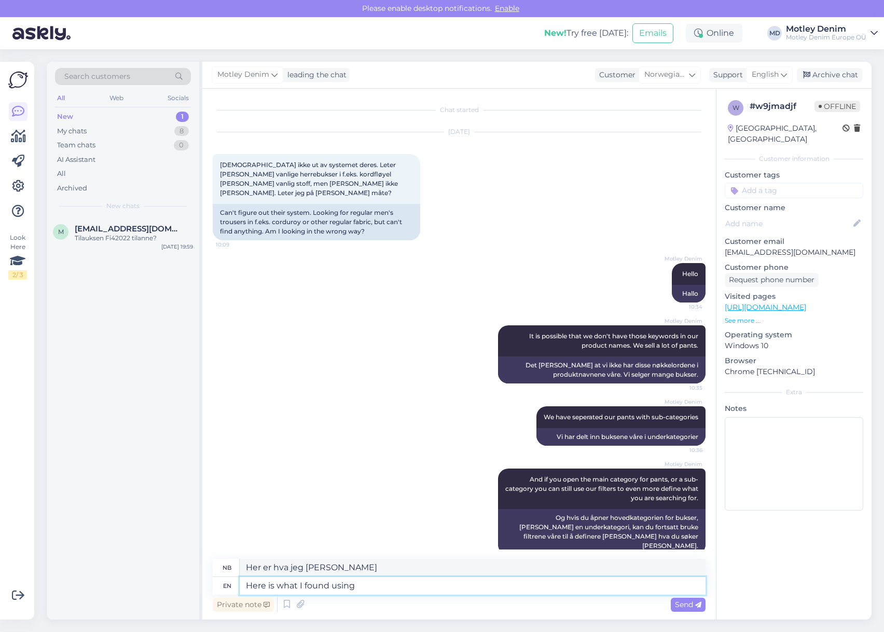
type textarea "Here is what I found using t"
type textarea "Her er hva jeg [PERSON_NAME] å bruke"
type textarea "Here is what I found using the"
type textarea "Her er hva jeg [PERSON_NAME] hjelp av"
type textarea "Here is what I found using the search f"
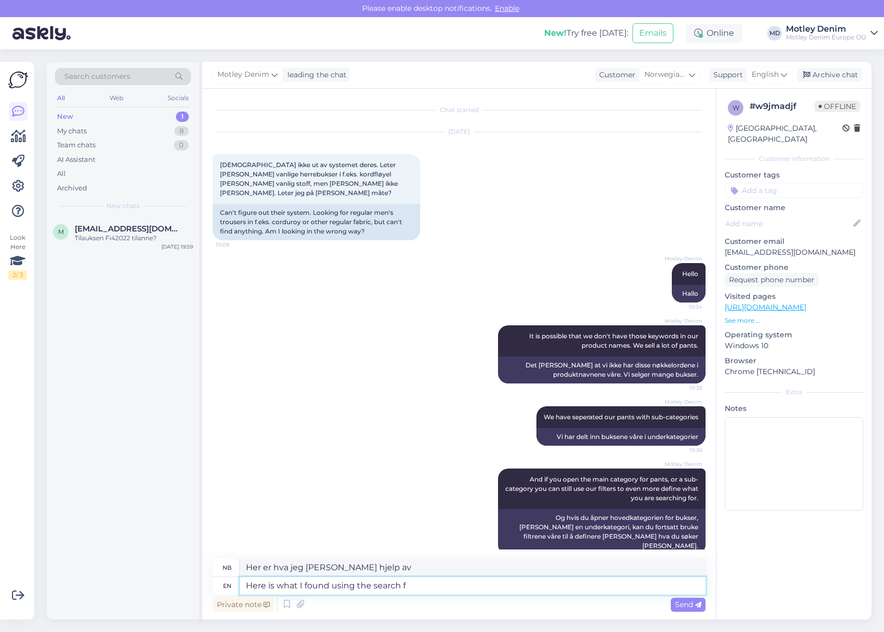
type textarea "Her er hva jeg [PERSON_NAME] hjelp av søket"
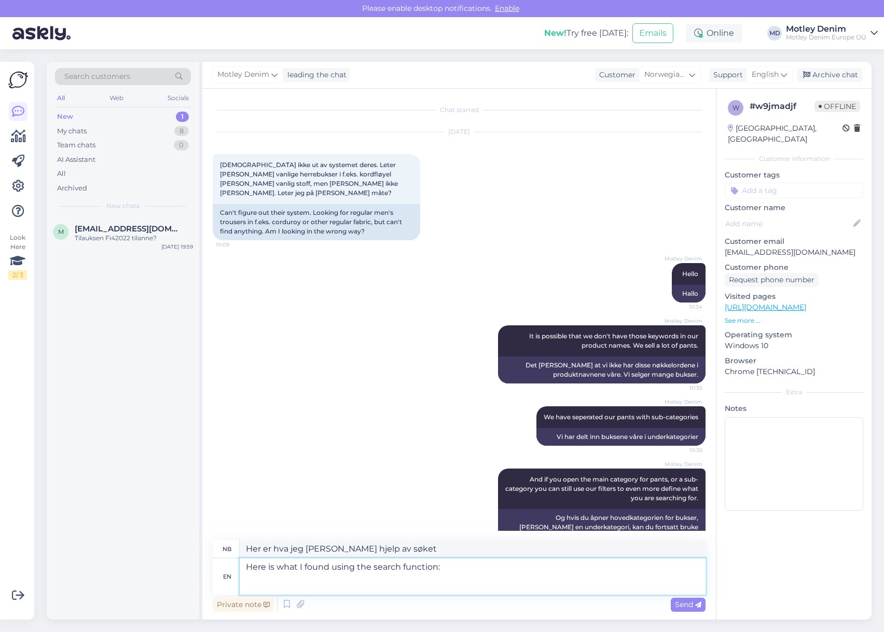
paste textarea "[URL][DOMAIN_NAME][PERSON_NAME]"
type textarea "Here is what I found using the search function: [URL][DOMAIN_NAME][PERSON_NAME]"
type textarea "Her er hva jeg [PERSON_NAME] å bruke søkefunksjonen: [URL][DOMAIN_NAME][PERSON_…"
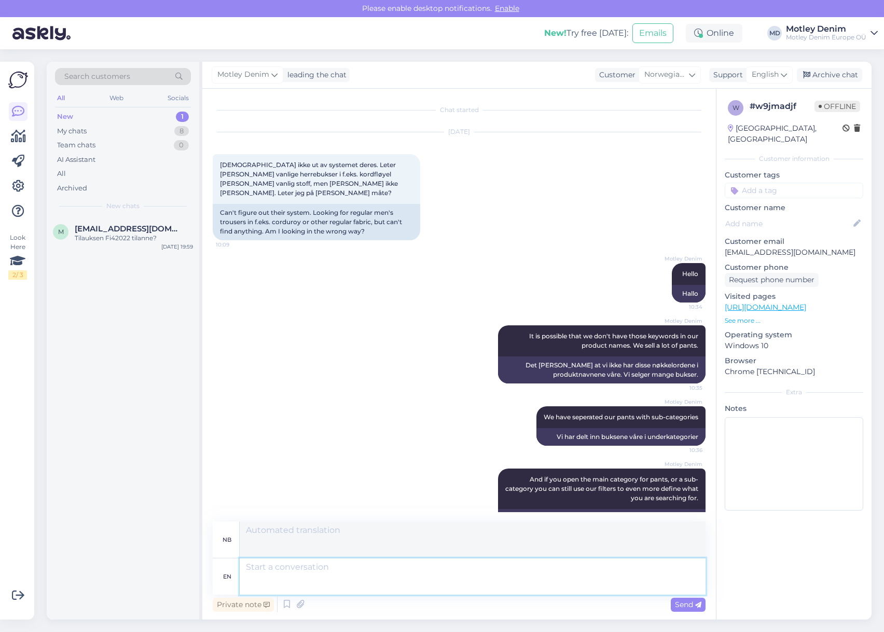
scroll to position [116, 0]
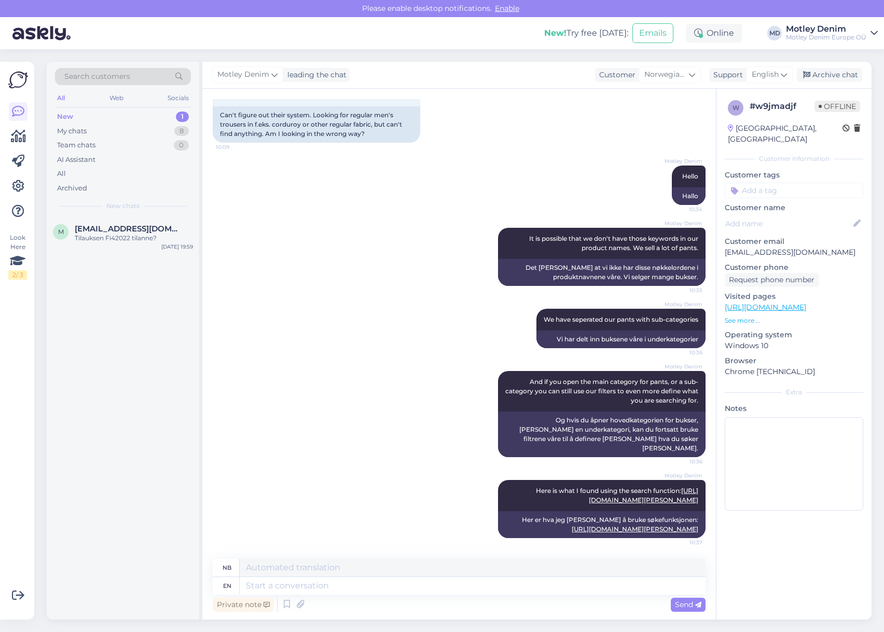
click at [752, 316] on p "See more ..." at bounding box center [794, 320] width 139 height 9
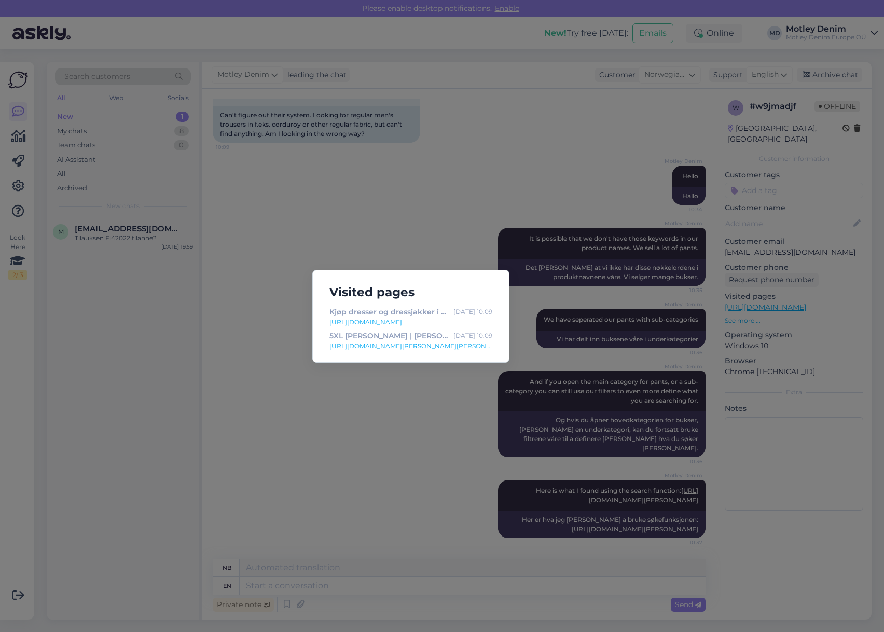
click at [318, 185] on div "Visited pages Kjøp dresser og dressjakker i store størrelser i dag! [DATE] 10:0…" at bounding box center [442, 316] width 884 height 632
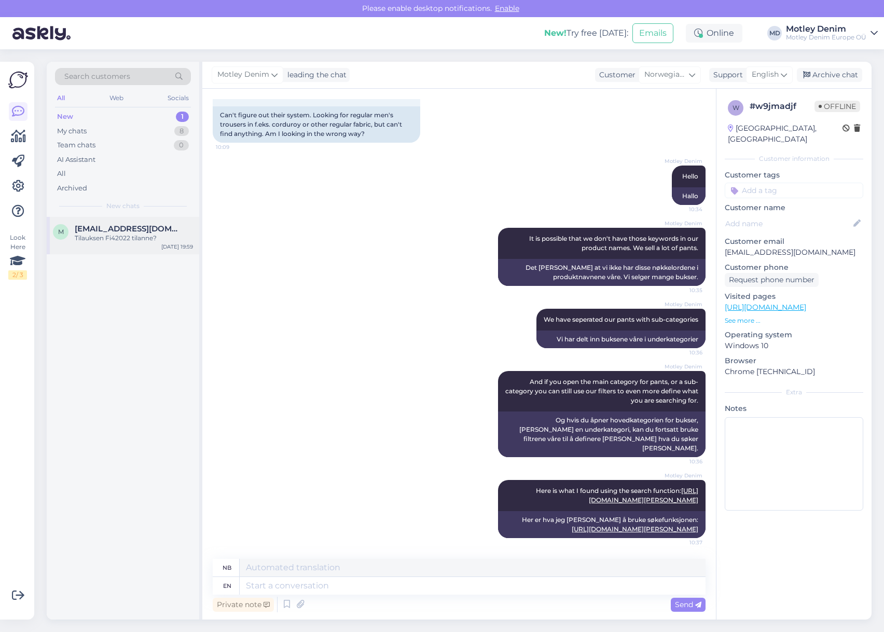
click at [113, 240] on div "Tilauksen Fi42022 tilanne?" at bounding box center [134, 237] width 118 height 9
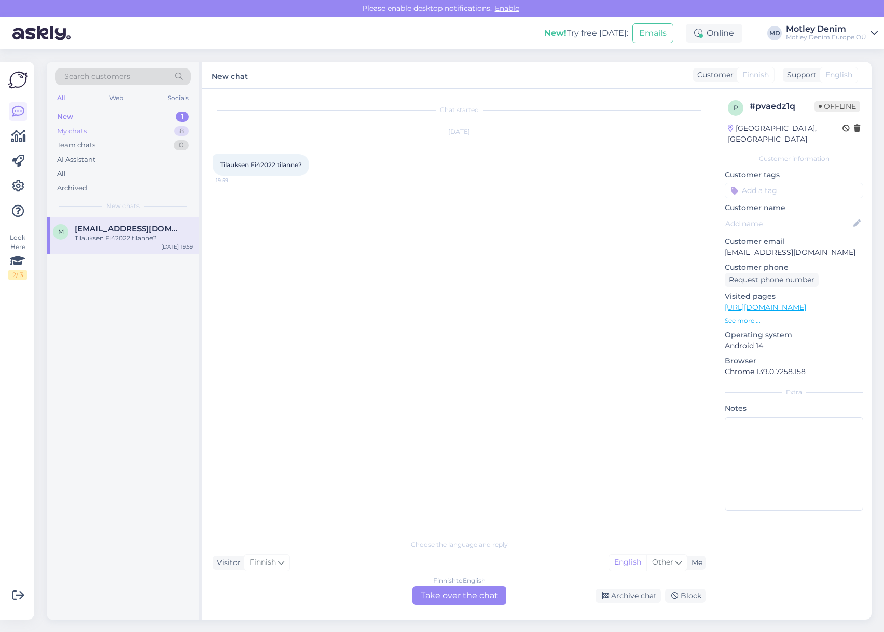
click at [168, 130] on div "My chats 8" at bounding box center [123, 131] width 136 height 15
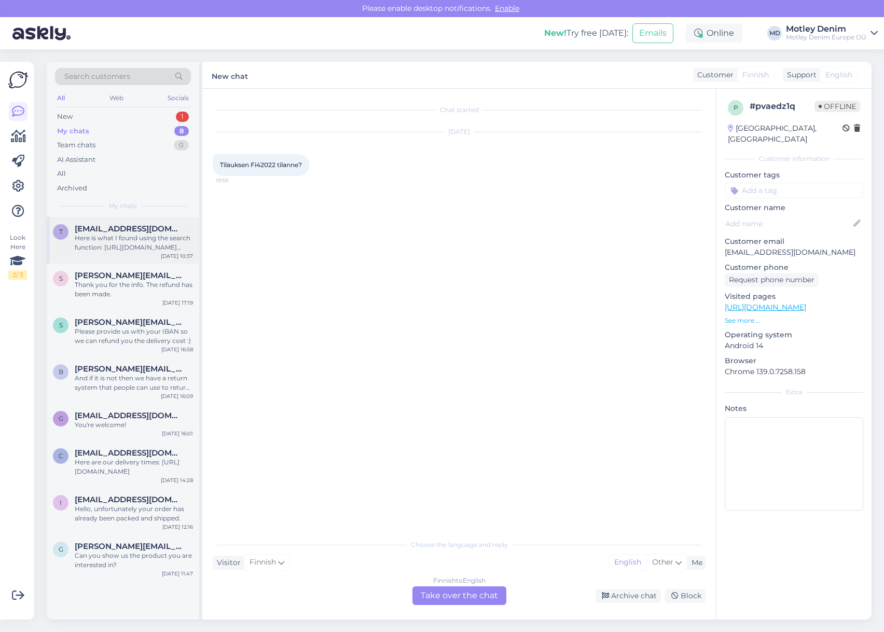
click at [143, 263] on div "t [PERSON_NAME][EMAIL_ADDRESS][PERSON_NAME][DOMAIN_NAME] Here is what I found u…" at bounding box center [123, 240] width 153 height 47
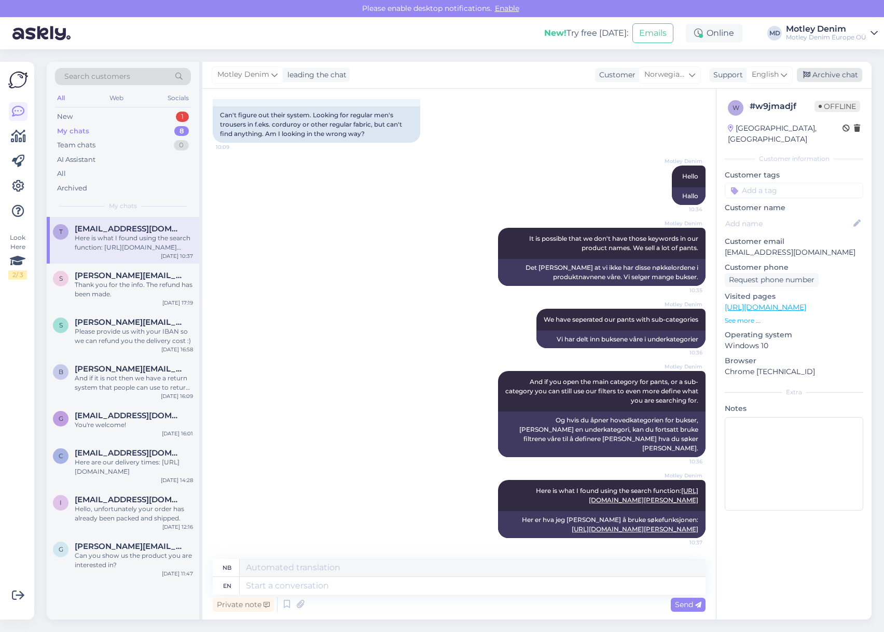
click at [821, 76] on div "Archive chat" at bounding box center [829, 75] width 65 height 14
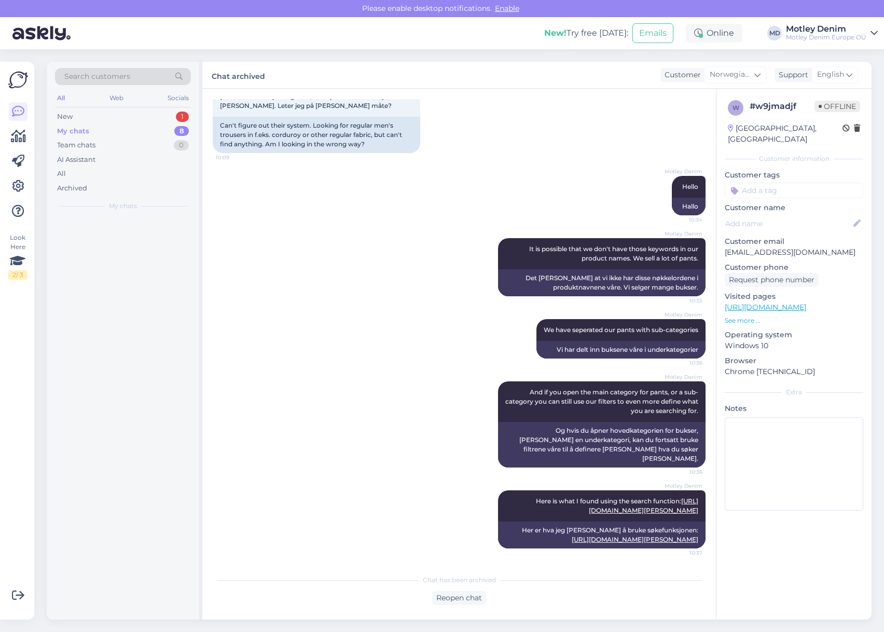
scroll to position [106, 0]
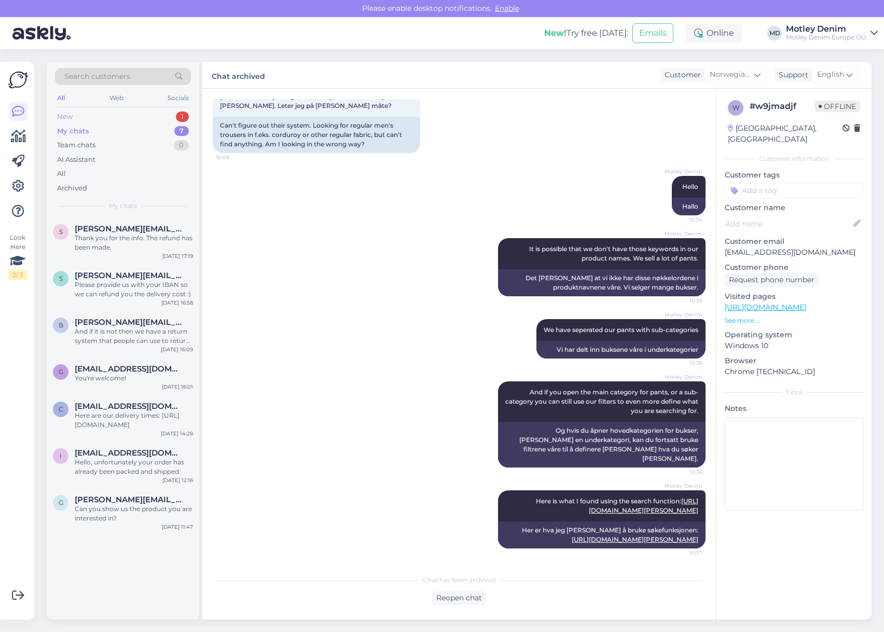
click at [141, 114] on div "New 1" at bounding box center [123, 116] width 136 height 15
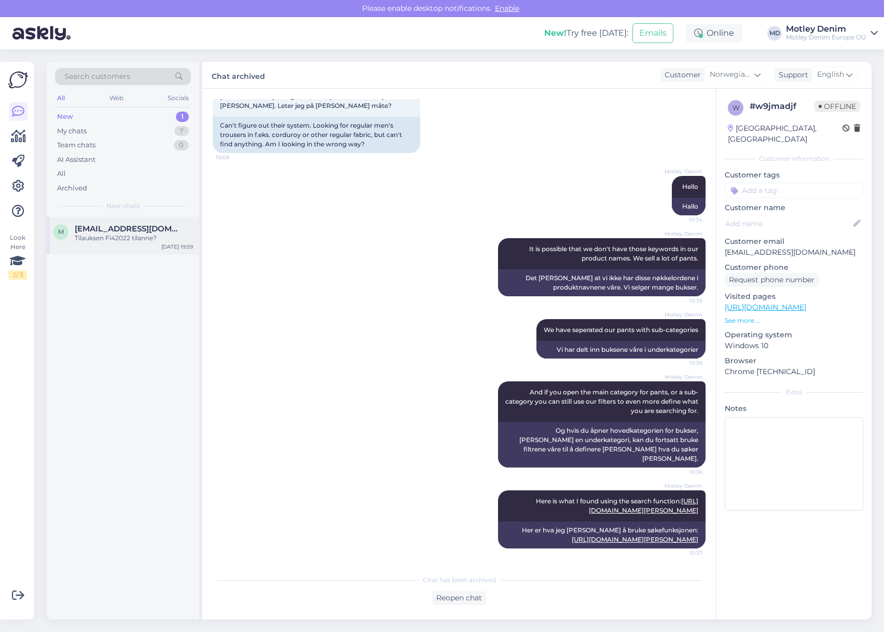
drag, startPoint x: 128, startPoint y: 211, endPoint x: 133, endPoint y: 229, distance: 18.4
click at [127, 211] on div "Search customers All Web Socials New 1 My chats 7 Team chats 0 AI Assistant All…" at bounding box center [123, 139] width 153 height 155
click at [134, 231] on span "[EMAIL_ADDRESS][DOMAIN_NAME]" at bounding box center [129, 228] width 108 height 9
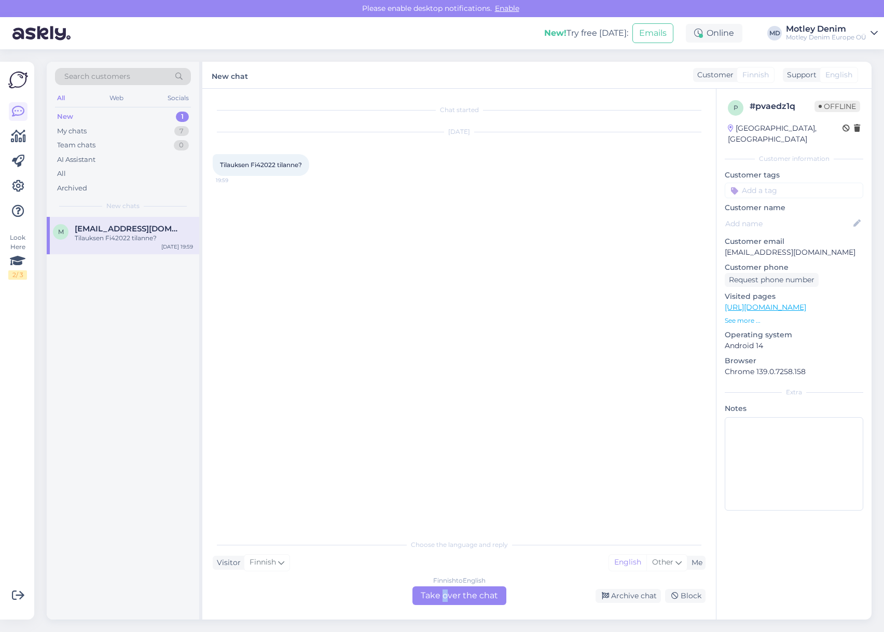
click at [445, 604] on div "Finnish to English Take over the chat" at bounding box center [459, 595] width 94 height 19
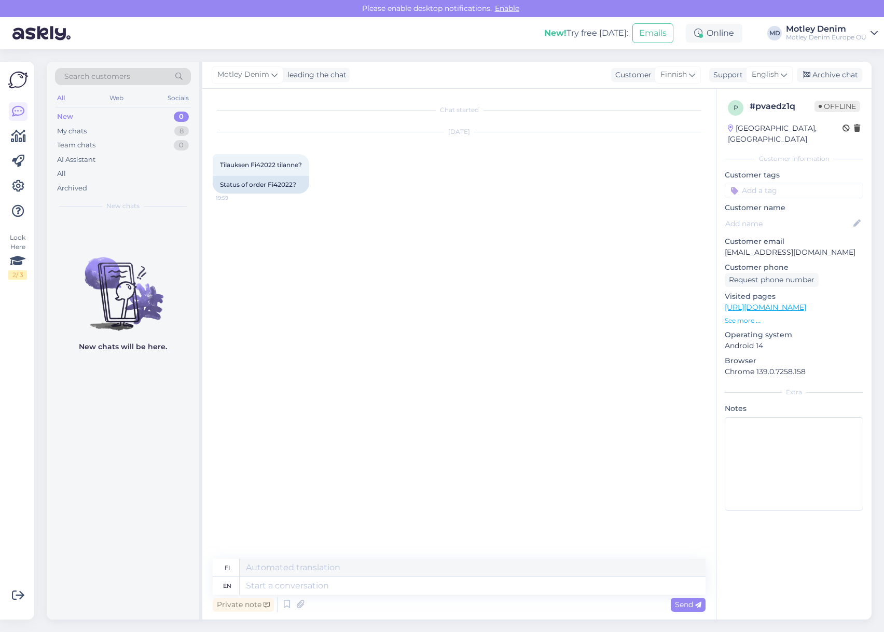
click at [368, 293] on div "Chat started [DATE] Tilauksen Fi42022 tilanne? 19:59 Status of order Fi42022?" at bounding box center [464, 324] width 502 height 450
click at [284, 184] on div "Status of order Fi42022?" at bounding box center [261, 185] width 97 height 18
copy div "Fi42022"
click at [736, 247] on p "[EMAIL_ADDRESS][DOMAIN_NAME]" at bounding box center [794, 252] width 139 height 11
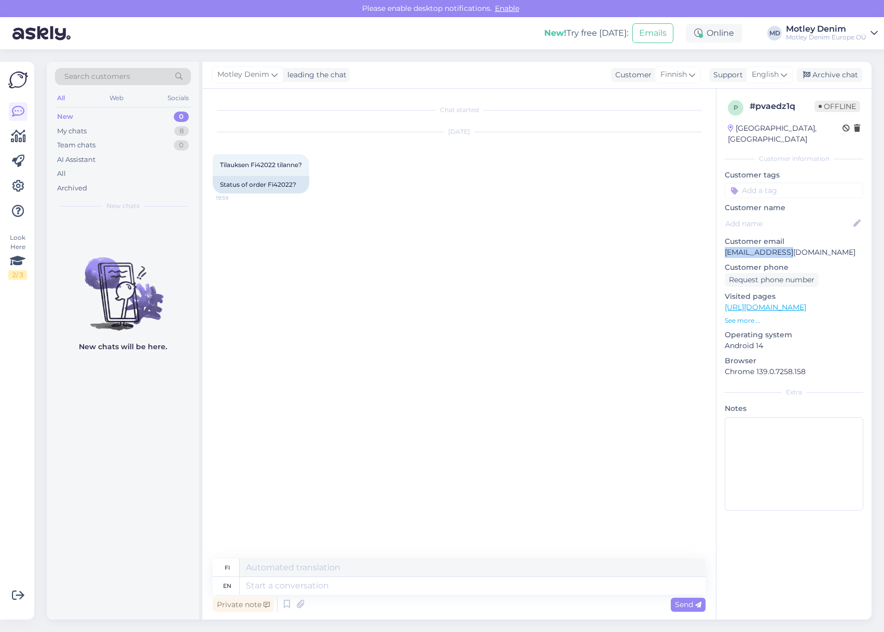
drag, startPoint x: 736, startPoint y: 243, endPoint x: 781, endPoint y: 241, distance: 45.7
click at [781, 247] on p "[EMAIL_ADDRESS][DOMAIN_NAME]" at bounding box center [794, 252] width 139 height 11
copy p "[EMAIL_ADDRESS][DOMAIN_NAME]"
click at [119, 79] on span "Search customers" at bounding box center [97, 76] width 66 height 11
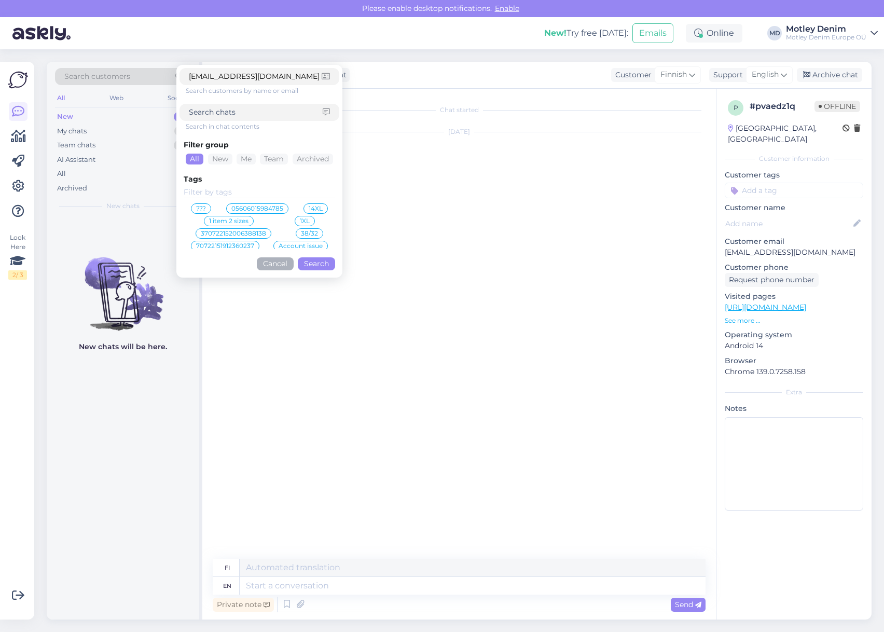
type input "[EMAIL_ADDRESS][DOMAIN_NAME]"
click at [321, 265] on button "Search" at bounding box center [316, 263] width 37 height 13
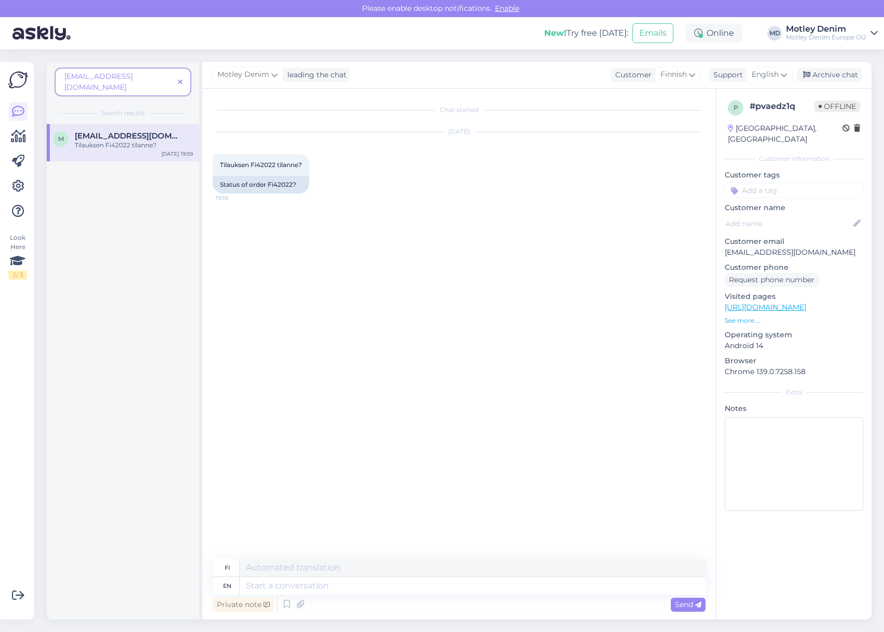
click at [181, 79] on icon at bounding box center [180, 82] width 5 height 7
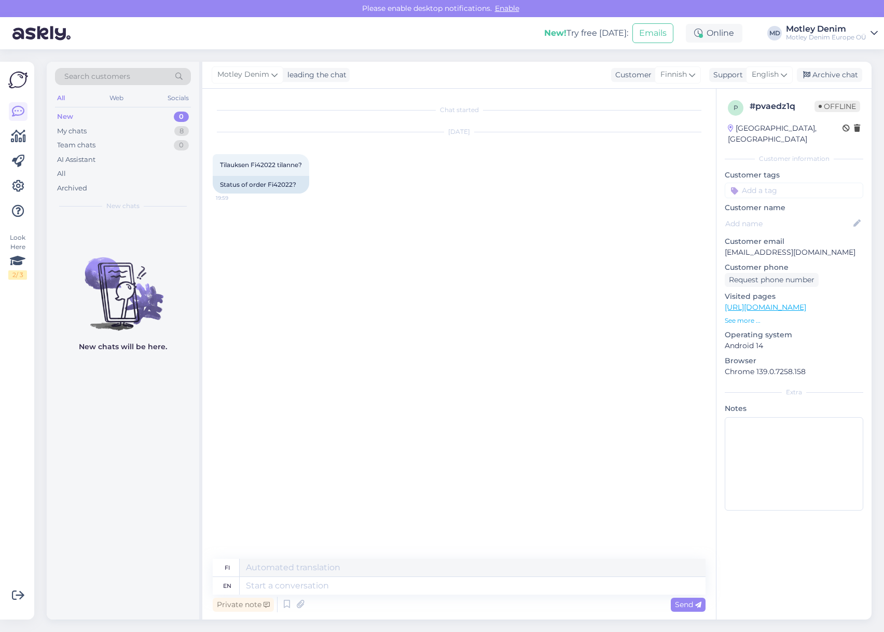
click at [257, 218] on div "Chat started [DATE] Tilauksen Fi42022 tilanne? 19:59 Status of order Fi42022?" at bounding box center [464, 324] width 502 height 450
click at [310, 256] on div "Chat started [DATE] Tilauksen Fi42022 tilanne? 19:59 Status of order Fi42022?" at bounding box center [464, 324] width 502 height 450
click at [349, 592] on textarea at bounding box center [473, 586] width 466 height 18
click at [369, 479] on div "Chat started [DATE] Tilauksen Fi42022 tilanne? 19:59 Status of order Fi42022?" at bounding box center [464, 324] width 502 height 450
click at [366, 276] on div "Chat started [DATE] Tilauksen Fi42022 tilanne? 19:59 Status of order Fi42022?" at bounding box center [464, 324] width 502 height 450
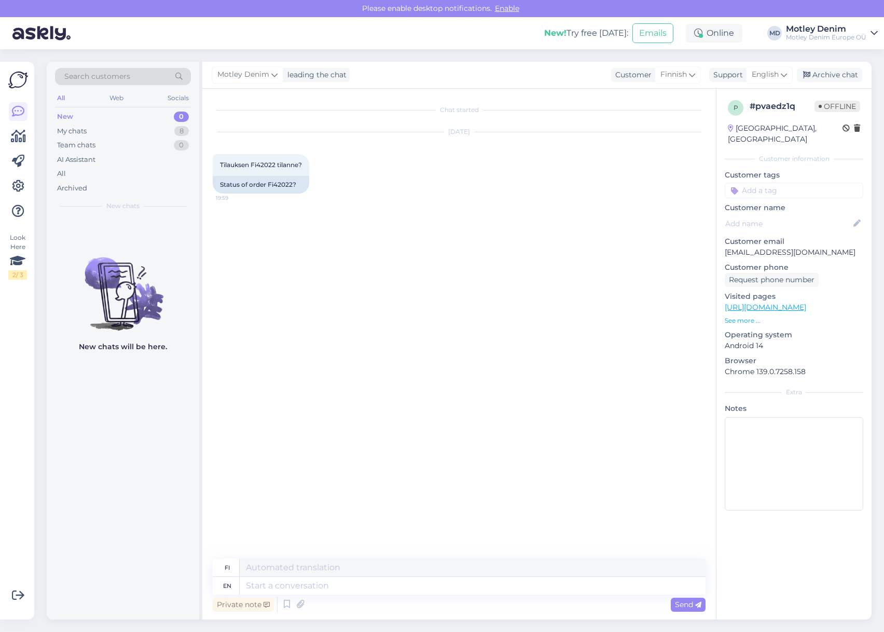
click at [370, 246] on div "Chat started [DATE] Tilauksen Fi42022 tilanne? 19:59 Status of order Fi42022?" at bounding box center [464, 324] width 502 height 450
click at [284, 189] on div "Status of order Fi42022?" at bounding box center [261, 185] width 97 height 18
click at [284, 184] on div "Status of order Fi42022?" at bounding box center [261, 185] width 97 height 18
drag, startPoint x: 284, startPoint y: 184, endPoint x: 286, endPoint y: 208, distance: 23.4
click at [284, 184] on div "Status of order Fi42022?" at bounding box center [261, 185] width 97 height 18
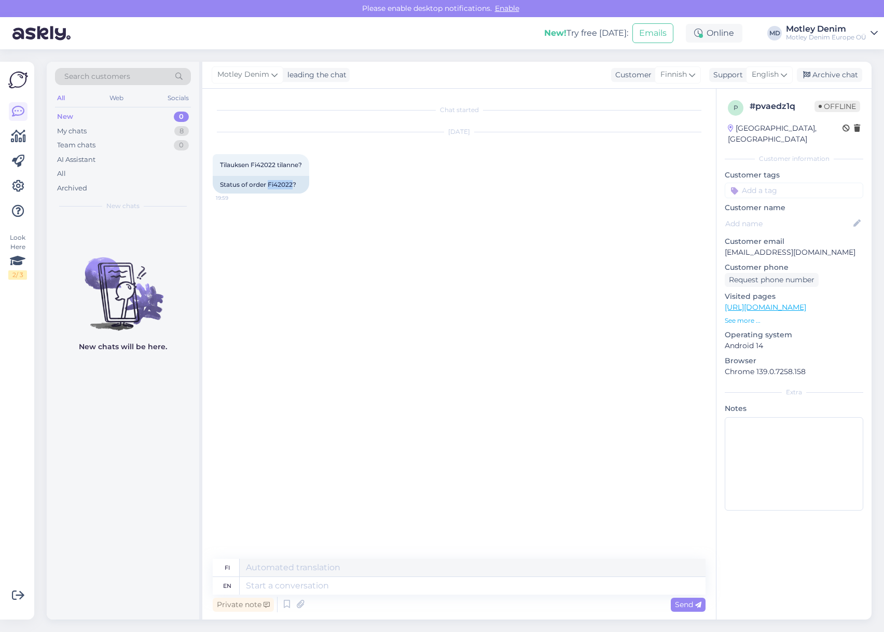
click at [288, 215] on div "Chat started [DATE] Tilauksen Fi42022 tilanne? 19:59 Status of order Fi42022?" at bounding box center [464, 324] width 502 height 450
drag, startPoint x: 285, startPoint y: 193, endPoint x: 284, endPoint y: 204, distance: 11.5
click at [285, 194] on div "[DATE] Tilauksen Fi42022 tilanne? 19:59 Status of order Fi42022?" at bounding box center [459, 163] width 493 height 84
click at [284, 196] on div "[DATE] Tilauksen Fi42022 tilanne? 19:59 Status of order Fi42022?" at bounding box center [459, 163] width 493 height 84
click at [284, 192] on div "Status of order Fi42022?" at bounding box center [261, 185] width 97 height 18
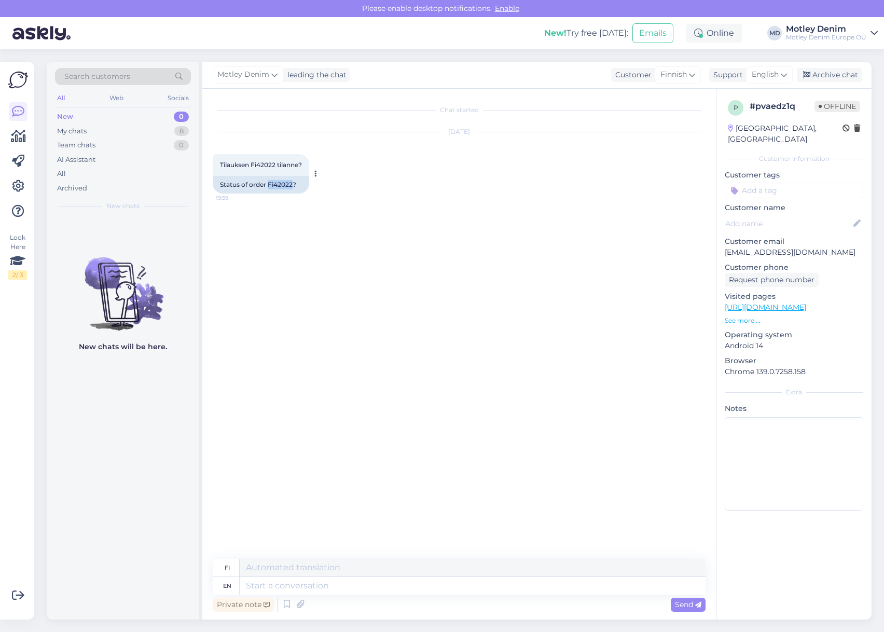
click at [284, 185] on div "Status of order Fi42022?" at bounding box center [261, 185] width 97 height 18
click at [269, 210] on div "Chat started [DATE] Tilauksen Fi42022 tilanne? 19:59 Status of order Fi42022?" at bounding box center [464, 324] width 502 height 450
click at [267, 213] on div "Chat started [DATE] Tilauksen Fi42022 tilanne? 19:59 Status of order Fi42022?" at bounding box center [464, 324] width 502 height 450
click at [280, 186] on div "Status of order Fi42022?" at bounding box center [261, 185] width 97 height 18
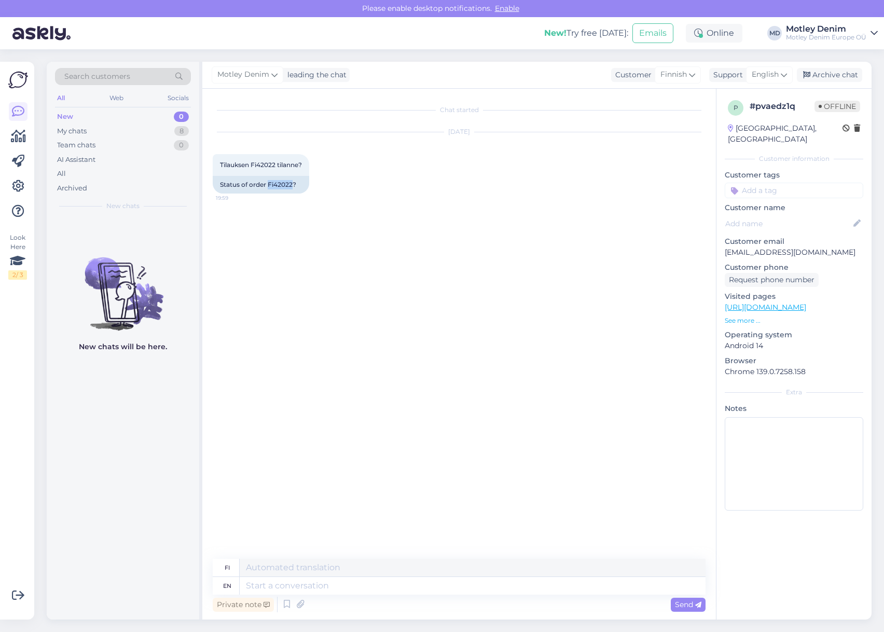
copy div "Fi42022"
click at [382, 578] on textarea at bounding box center [473, 586] width 466 height 18
type textarea "Hello"
type textarea "Hei"
type textarea "Your"
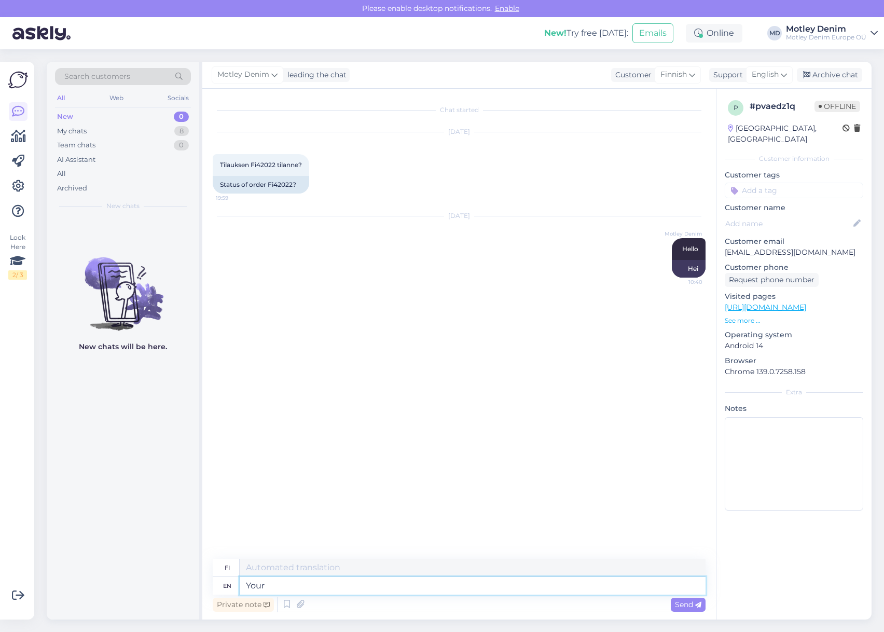
type textarea "Sinun"
type textarea "Your order is"
type textarea "Tilauksesi"
type textarea "Your order is w"
type textarea "Tilauksesi on"
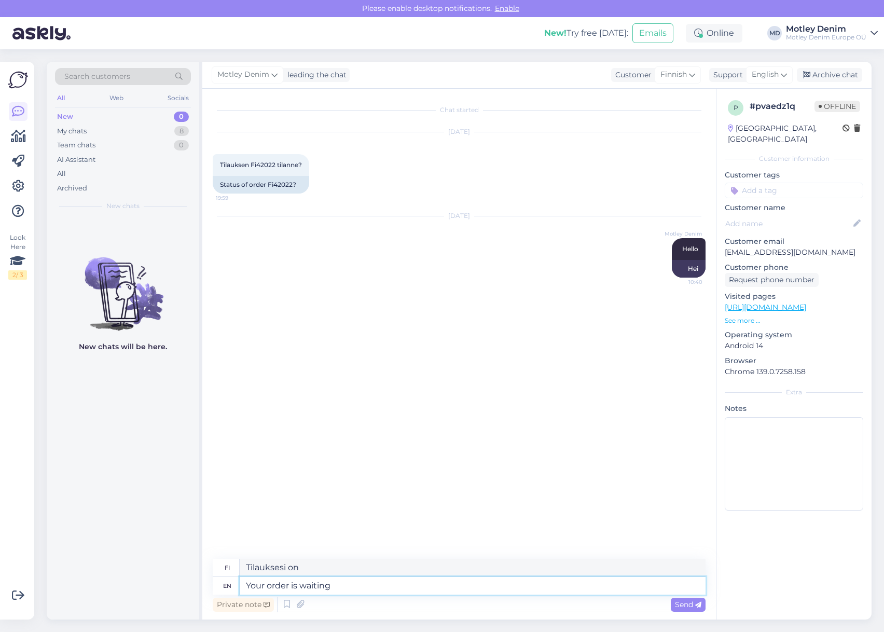
type textarea "Your order is waiting"
type textarea "Tilauksesi odottaa"
type textarea "Your order is waiting an item f"
type textarea "Tilauksesi odottaa tuotetta"
type textarea "Your order is waiting an item from our s"
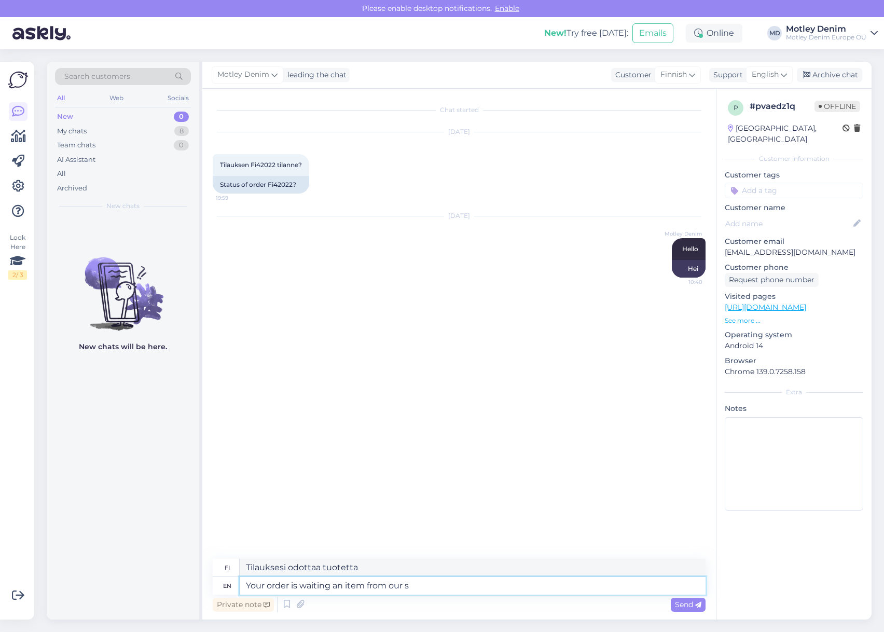
type textarea "Tilauksesi odottaa tuotetta meiltä"
type textarea "Your order is waiting an item from our supplier."
type textarea "Tilauksesi odottaa saapumista toimittajaltamme."
type textarea "Your order is waiting an item from our supplier. Part o"
type textarea "Tilauksesi odottaa tuotetta toimittajaltamme. Osa"
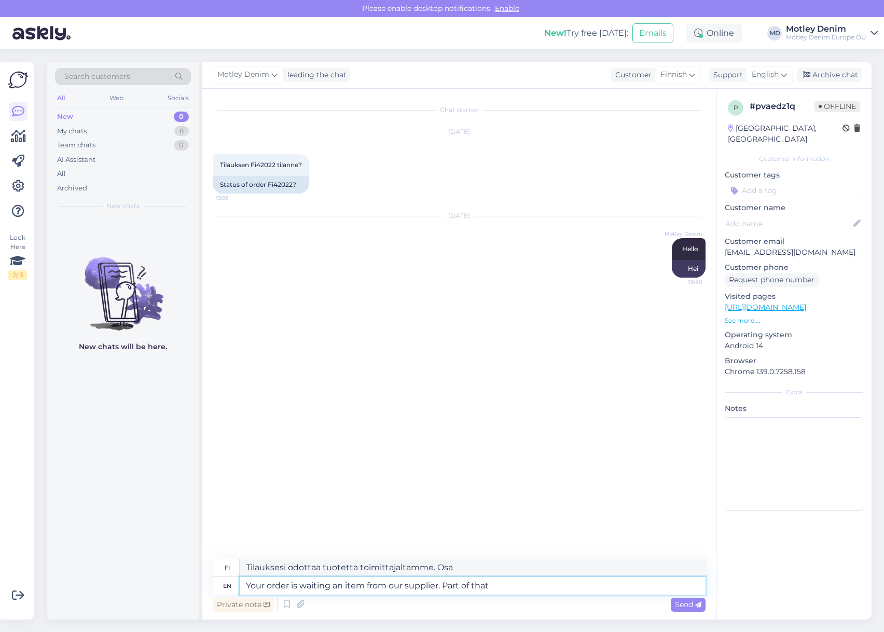
type textarea "Your order is waiting an item from our supplier. Part of that"
type textarea "Tilauksesi odottaa tuotetta toimittajaltamme. Osa siitä"
type textarea "Your order is waiting an item from our supplier. Part of that order"
type textarea "Tilauksesi odottaa toimittajaltamme saapumista. Osa tilauksesta."
type textarea "Your order is waiting an item from our supplier. Part of that order has a"
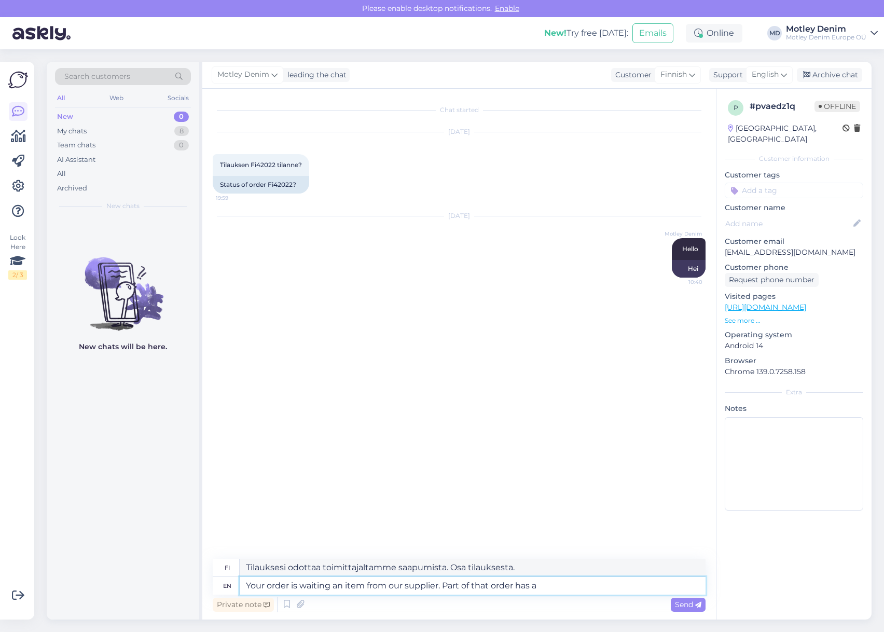
type textarea "Tilauksesi odottaa tuotetta toimittajaltamme. Osa tilauksesta on jo saapunut."
type textarea "Your order is waiting an item from our supplier. Part of that order has arrived…"
type textarea "Tilauksesi odottaa tuotetta toimittajaltamme. Osa tilauksesta on saapunut."
type textarea "Your order is waiting an item from our supplier. Part of that order has arrived…"
type textarea "Tilauksesi odottaa tuotetta toimittajaltamme. Osa tilauksesta on saapunut ja"
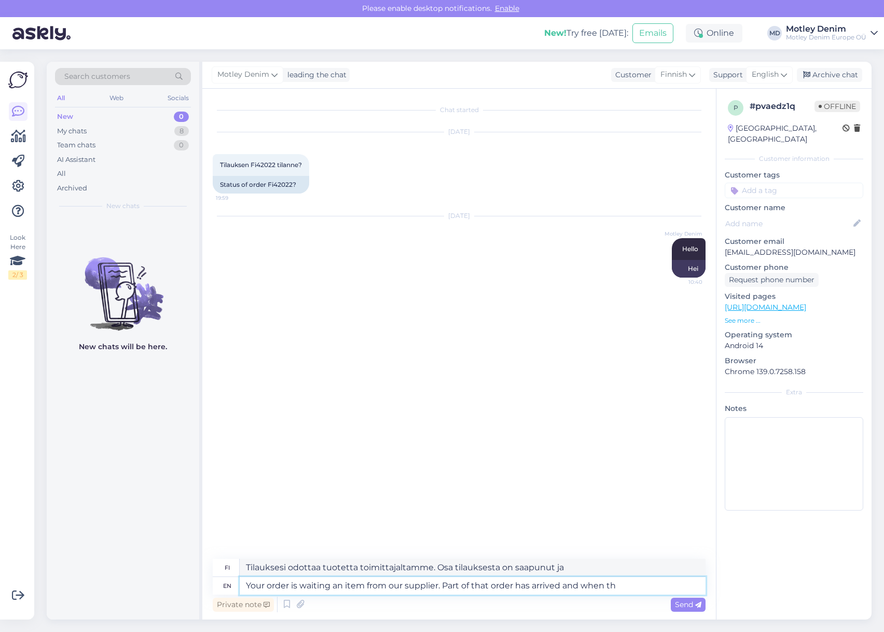
type textarea "Your order is waiting an item from our supplier. Part of that order has arrived…"
type textarea "Tilauksesi odottaa toimittajaltamme saapumista. Osa tilauksesta on saapunut, ja…"
type textarea "Your order is waiting an item from our supplier. Part of that order has arrived…"
type textarea "Tilauksesi odottaa tuotetta toimittajaltamme. Osa tilauksesta on saapunut, [PER…"
type textarea "Your order is waiting an item from our supplier. Part of that order has arrived…"
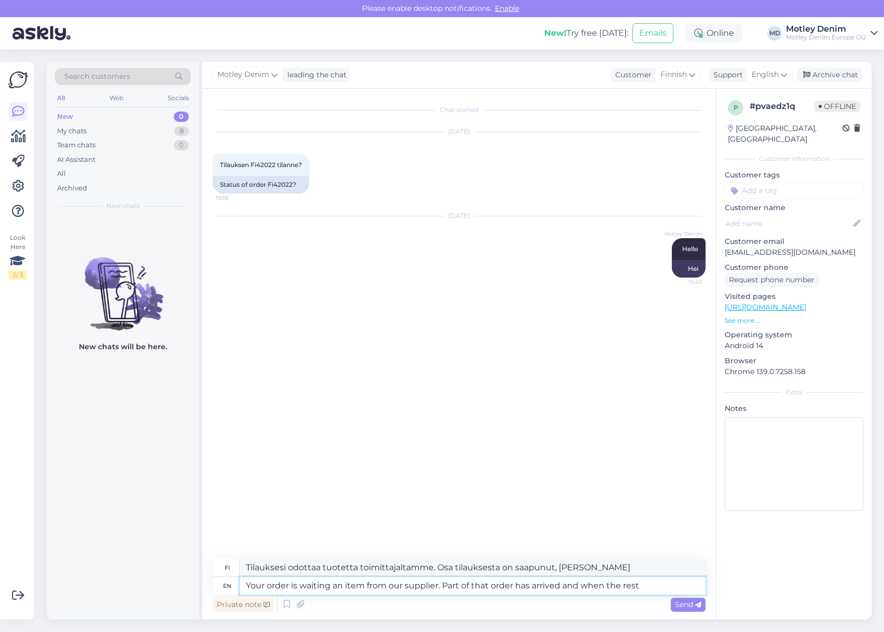
type textarea "Tilauksesi odottaa tuotetta toimittajaltamme. Osa tilauksesta on saapunut, [PER…"
type textarea "Your order is waiting an item from our supplier. Part of that order has arrived…"
